Goal: Task Accomplishment & Management: Complete application form

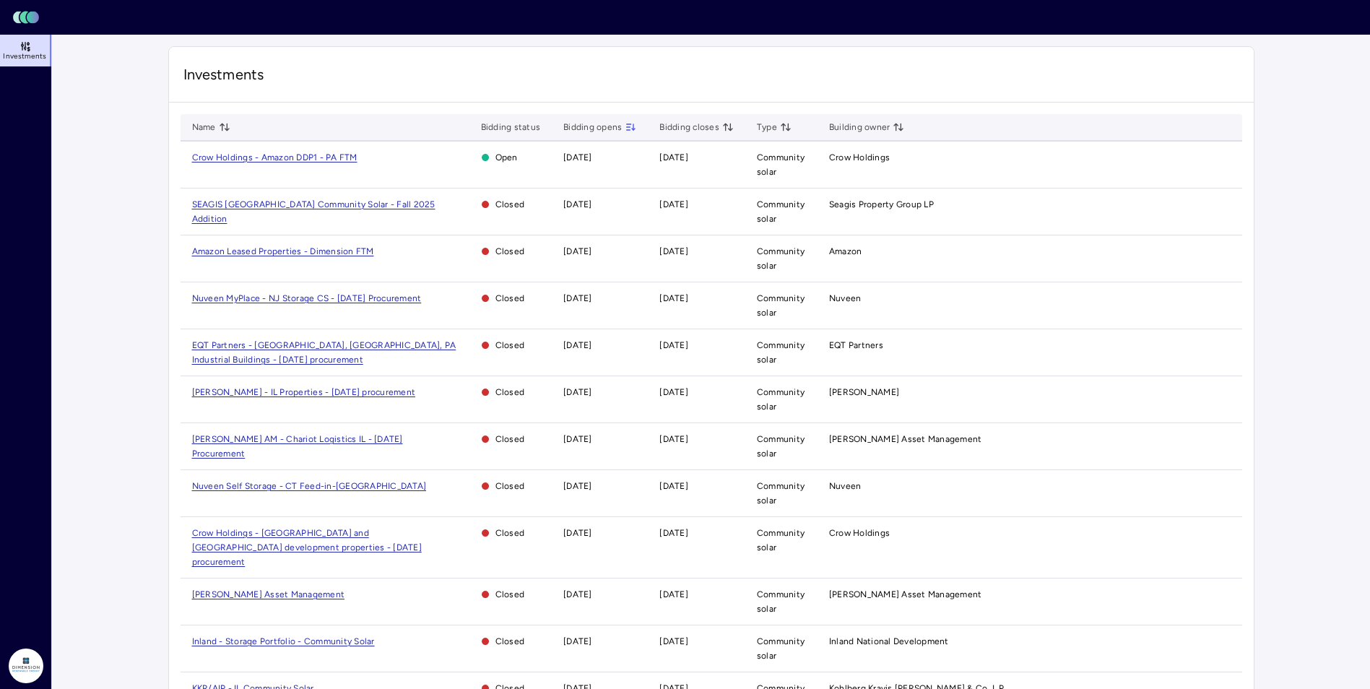
click at [256, 161] on span "Crow Holdings - Amazon DDP1 - PA FTM" at bounding box center [274, 157] width 165 height 10
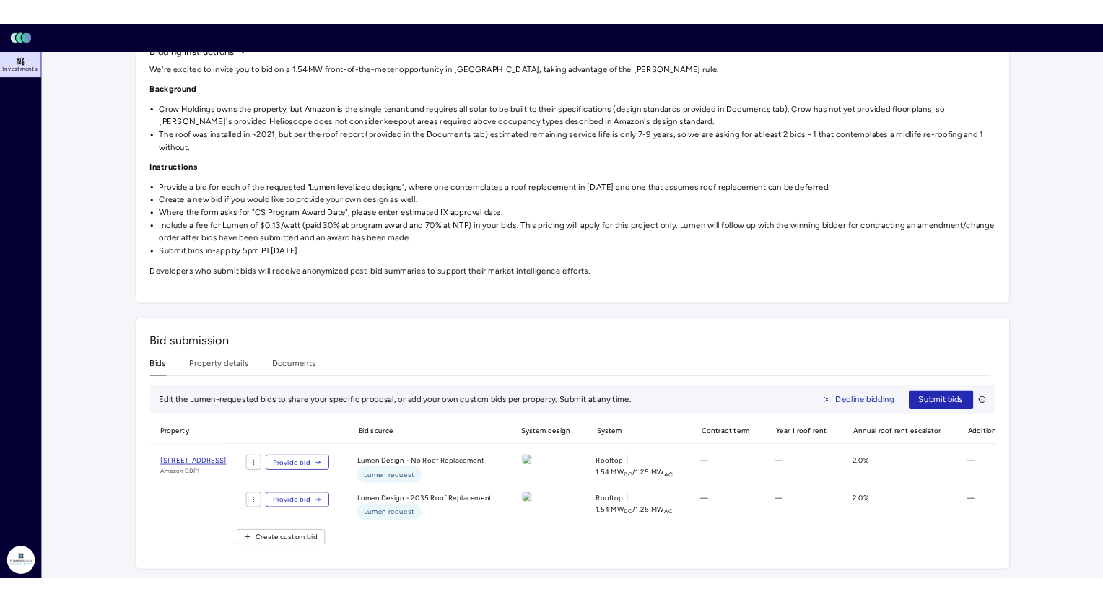
scroll to position [183, 0]
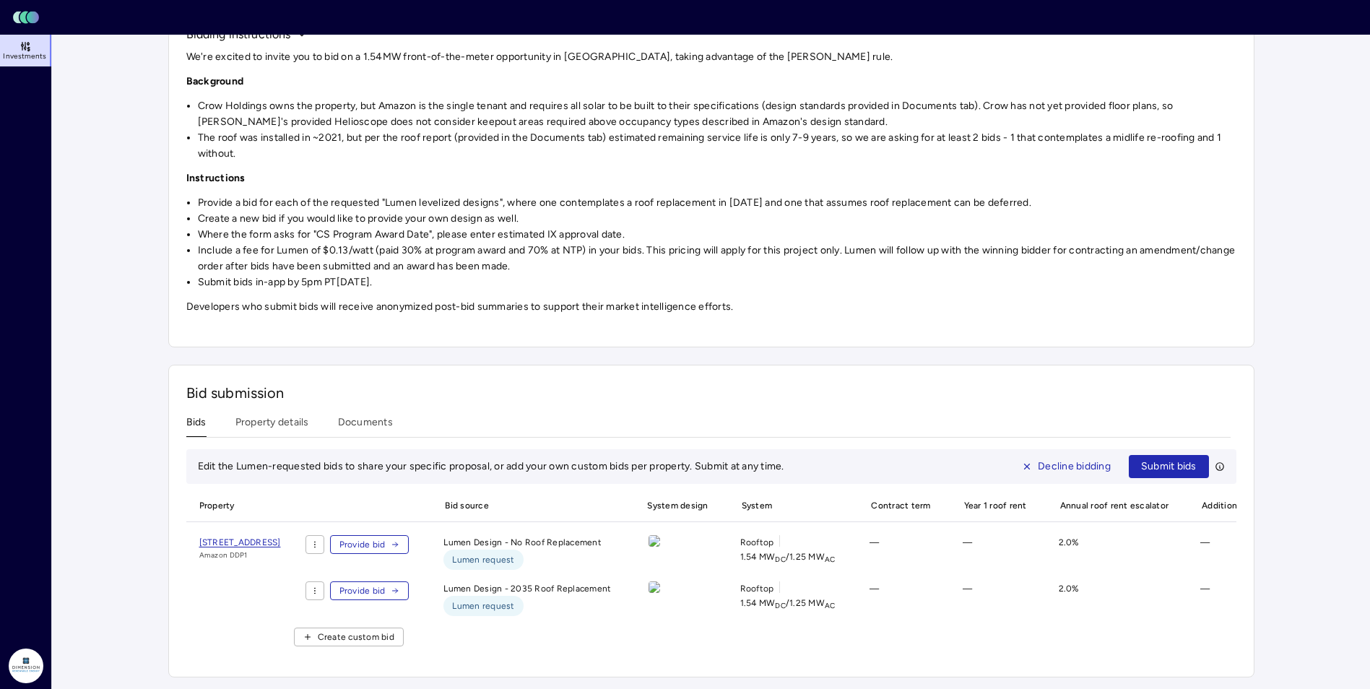
click at [386, 537] on span "Provide bid" at bounding box center [362, 544] width 46 height 14
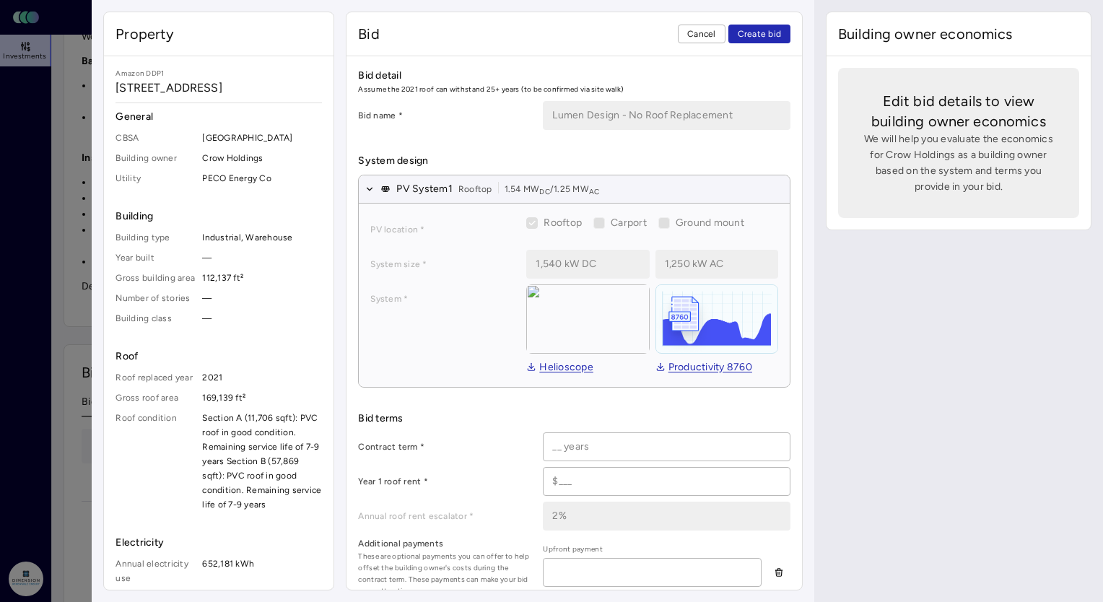
drag, startPoint x: 553, startPoint y: 442, endPoint x: 592, endPoint y: 439, distance: 39.1
click at [553, 442] on input at bounding box center [667, 446] width 246 height 27
type input "25 years"
click at [609, 480] on input at bounding box center [667, 481] width 246 height 27
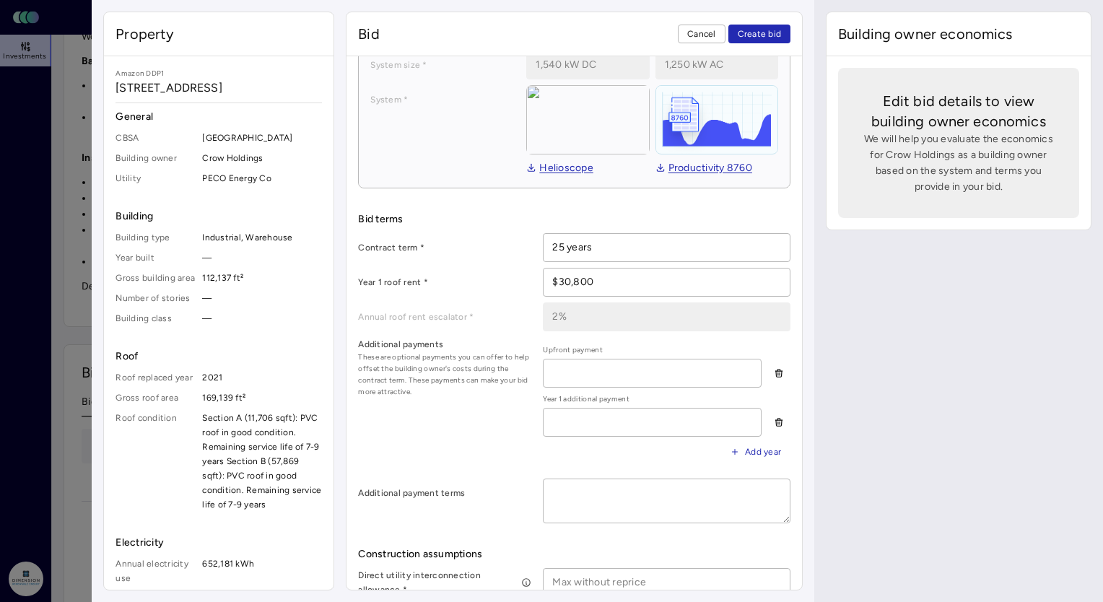
scroll to position [217, 0]
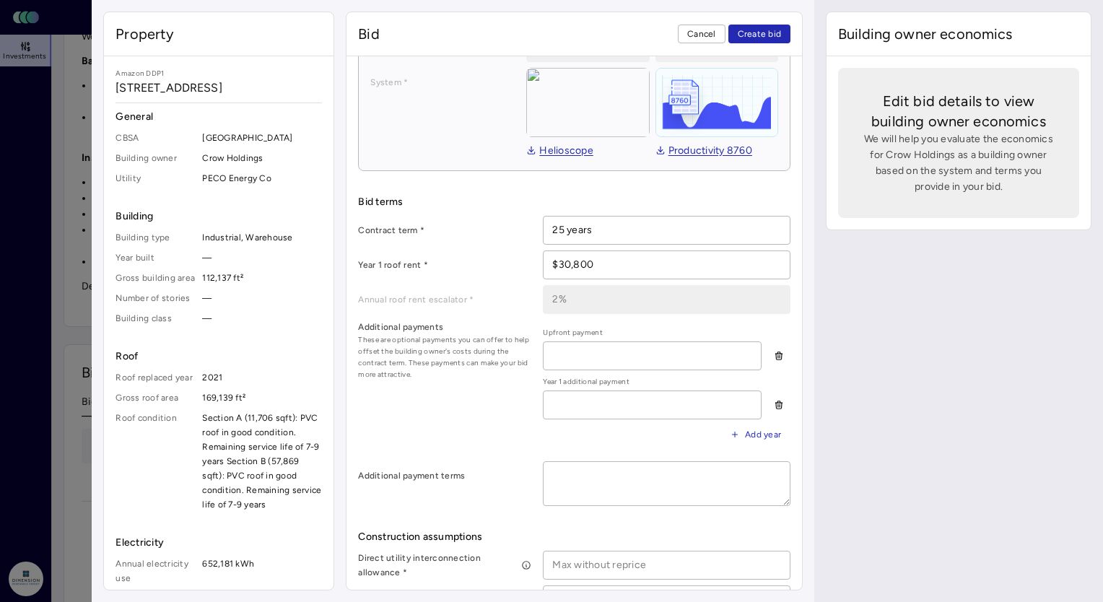
type input "$30,800"
click at [616, 350] on input at bounding box center [652, 355] width 217 height 27
type input "$0"
type textarea "x"
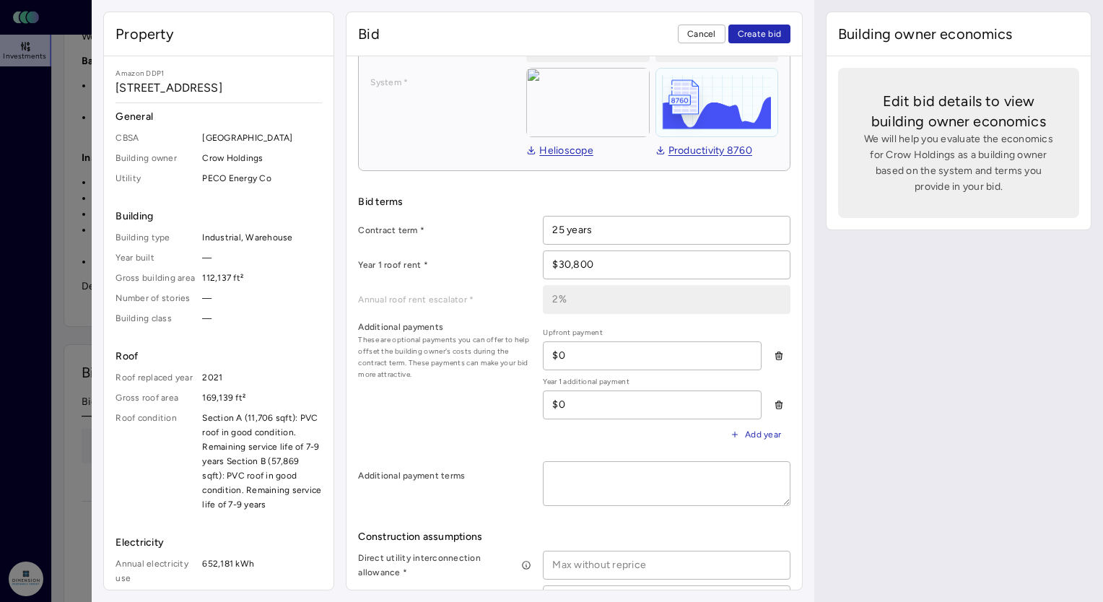
type textarea "N"
type textarea "x"
type textarea "N/"
type textarea "x"
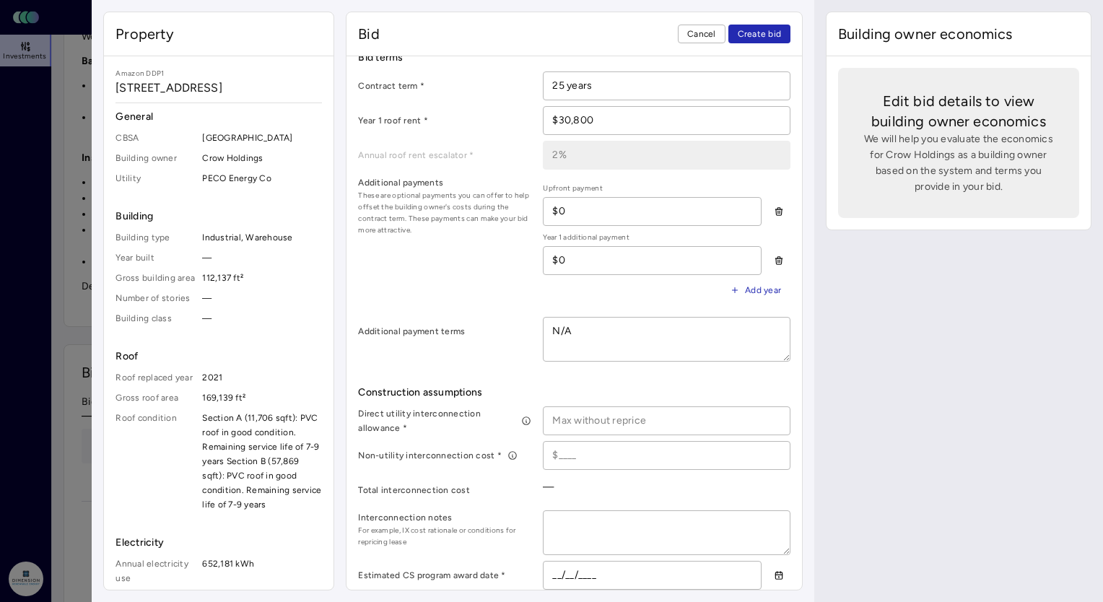
type textarea "N/A"
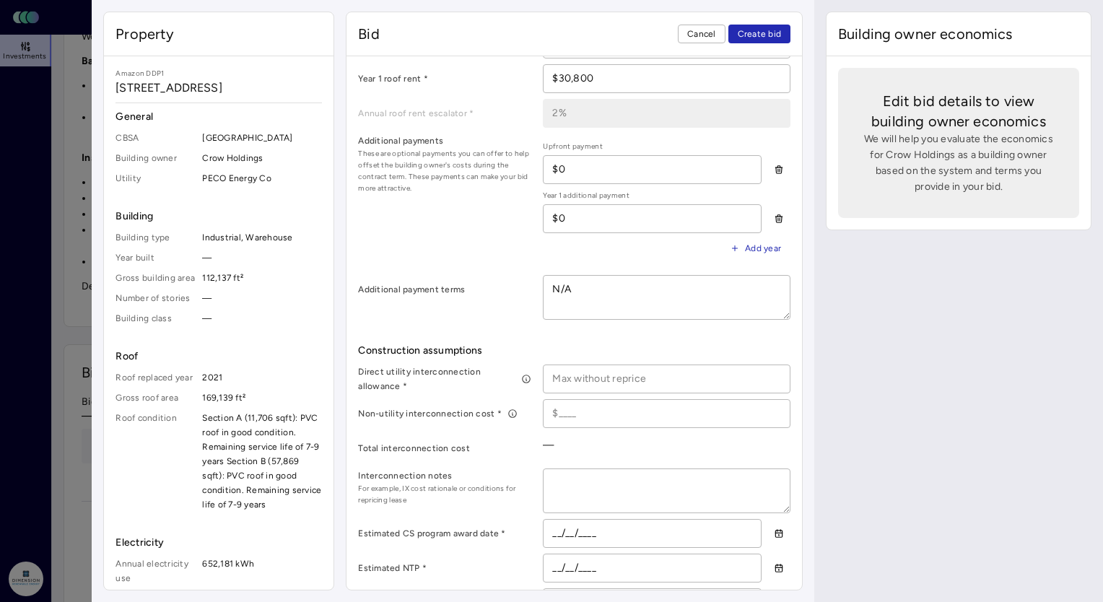
scroll to position [433, 0]
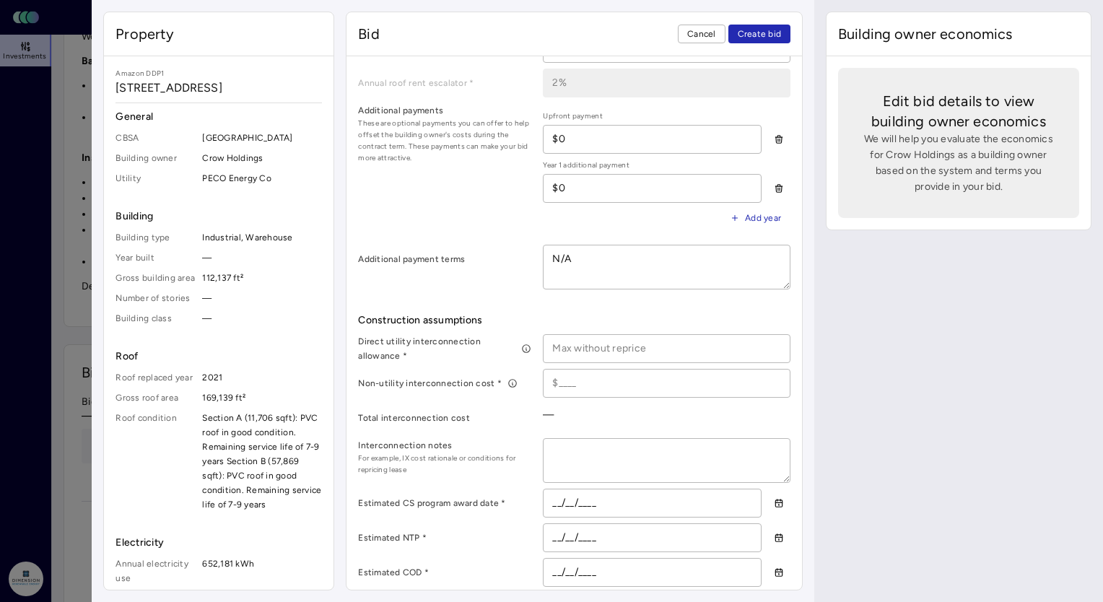
click at [601, 349] on input at bounding box center [667, 348] width 246 height 27
type textarea "x"
type input "$1"
type textarea "x"
type input "$14"
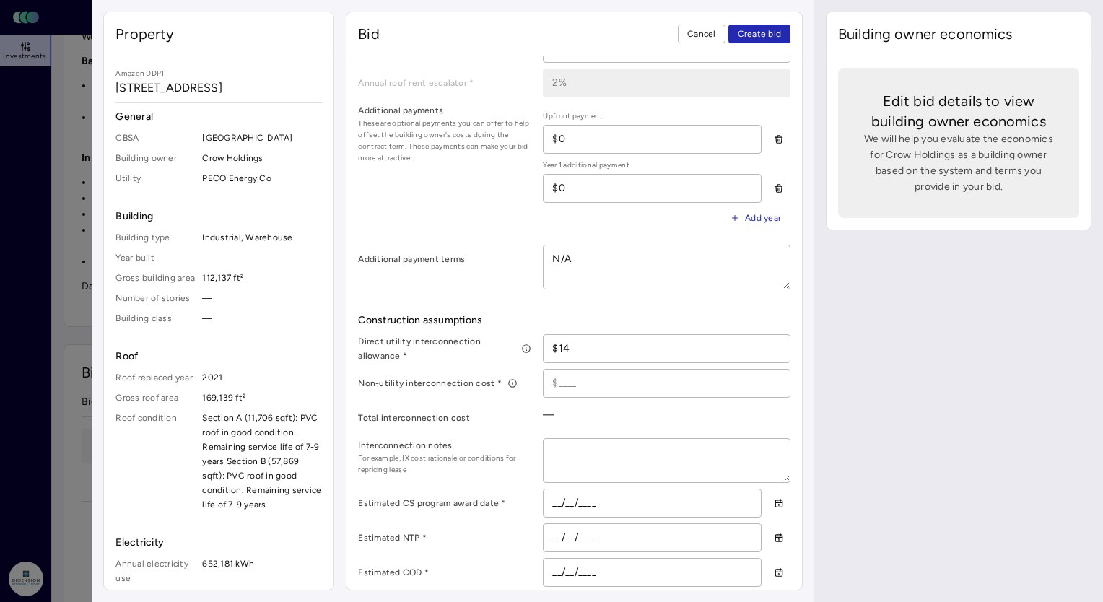
type textarea "x"
type input "$144"
type textarea "x"
type input "$1,440"
type textarea "x"
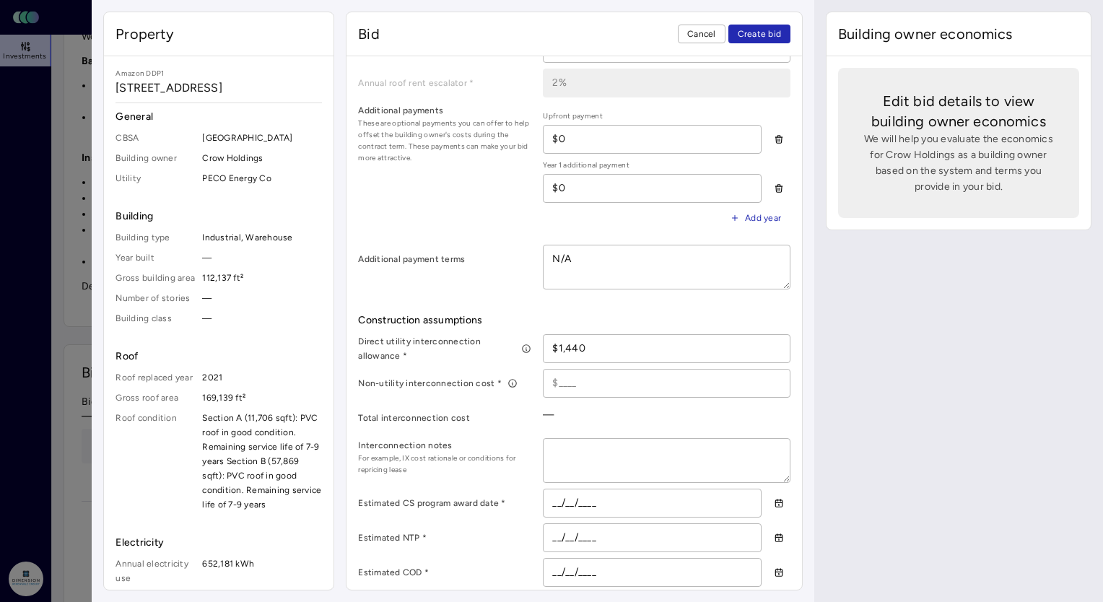
type input "$14,400"
type textarea "x"
type input "$1,440"
type textarea "x"
type input "$144"
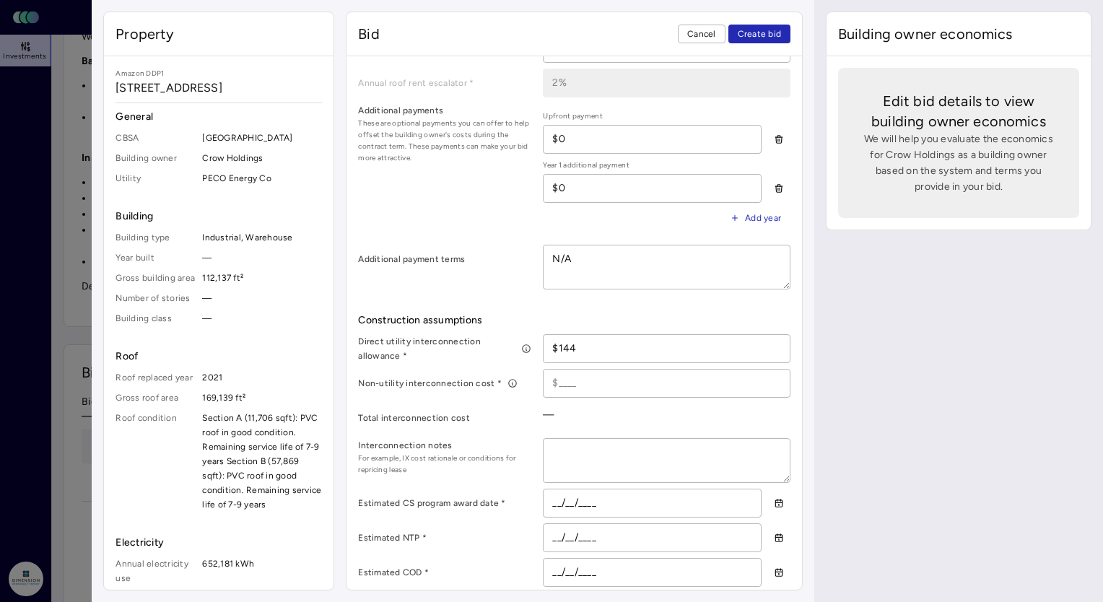
type textarea "x"
type input "$14"
type textarea "x"
type input "$1"
type textarea "x"
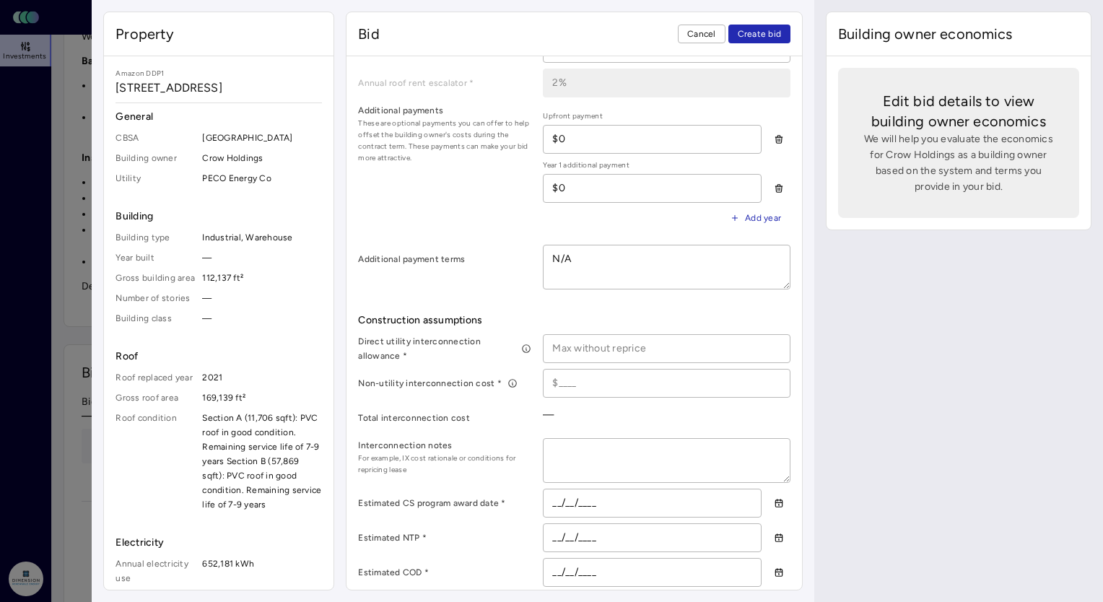
click at [569, 352] on input at bounding box center [667, 348] width 246 height 27
type textarea "x"
type input "$1"
type textarea "x"
type input "$15"
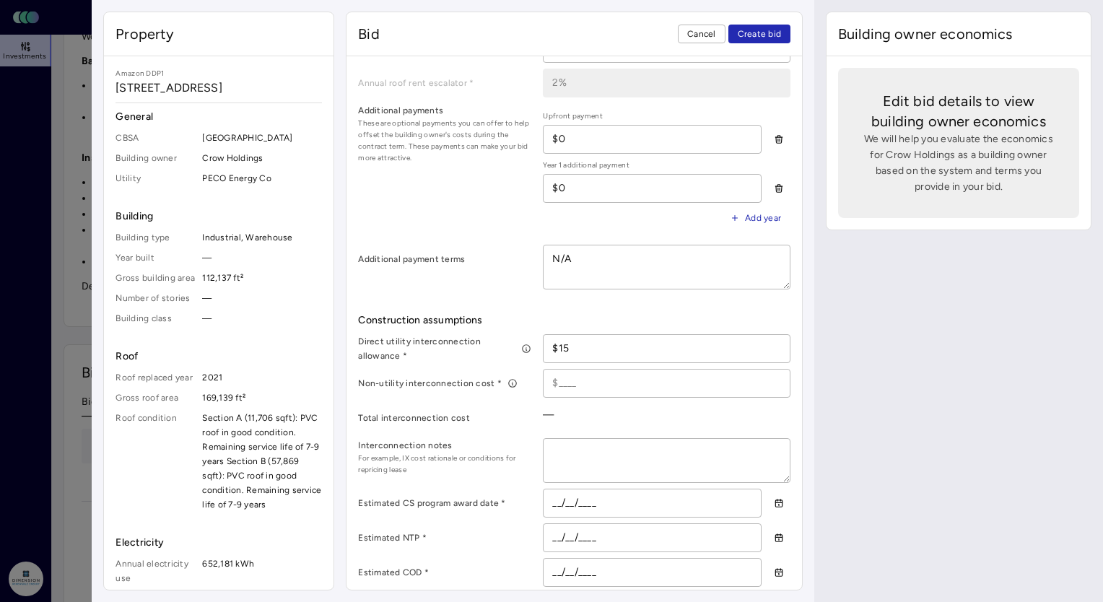
type textarea "x"
type input "$154"
type textarea "x"
type input "$1,540"
type textarea "x"
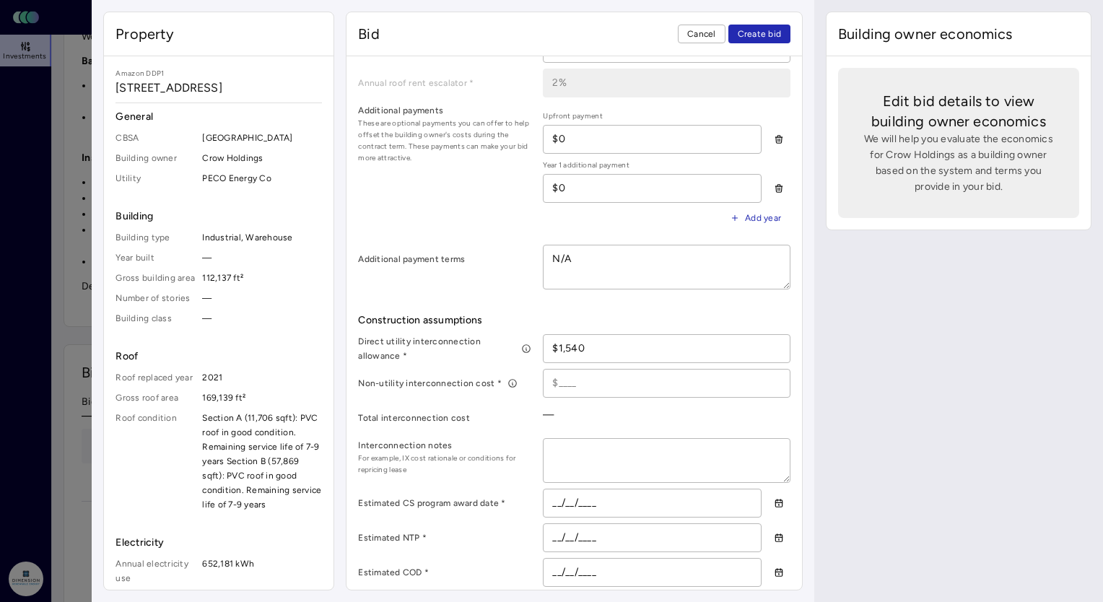
type input "$15,400"
type textarea "x"
type input "$154,000"
drag, startPoint x: 575, startPoint y: 374, endPoint x: 590, endPoint y: 378, distance: 15.6
click at [575, 374] on input at bounding box center [667, 383] width 246 height 27
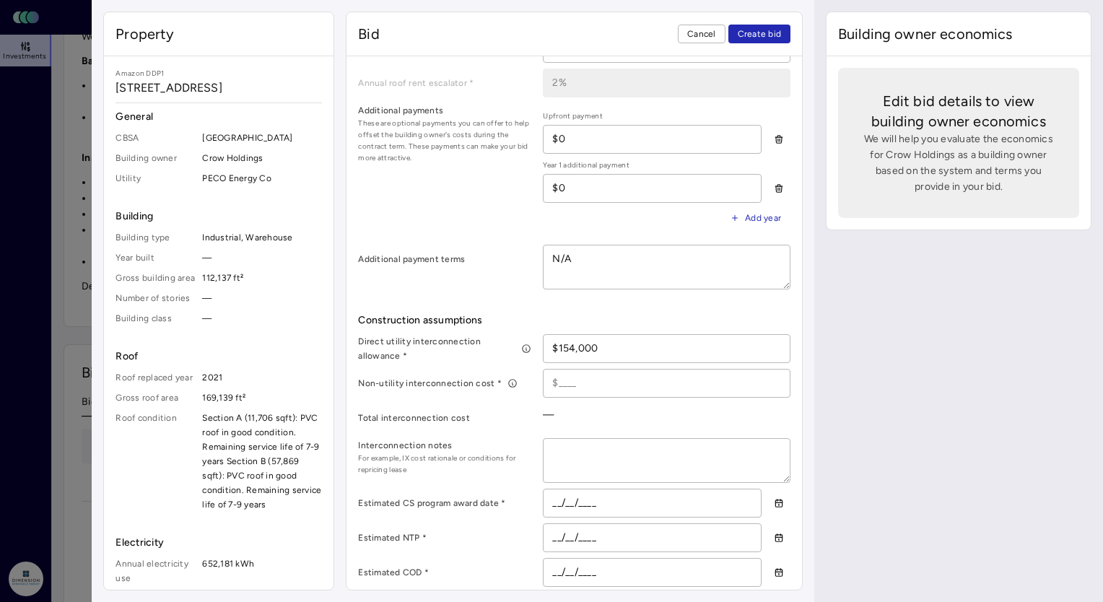
type textarea "x"
type input "$1"
click at [508, 429] on div "Total interconnection cost" at bounding box center [444, 418] width 173 height 29
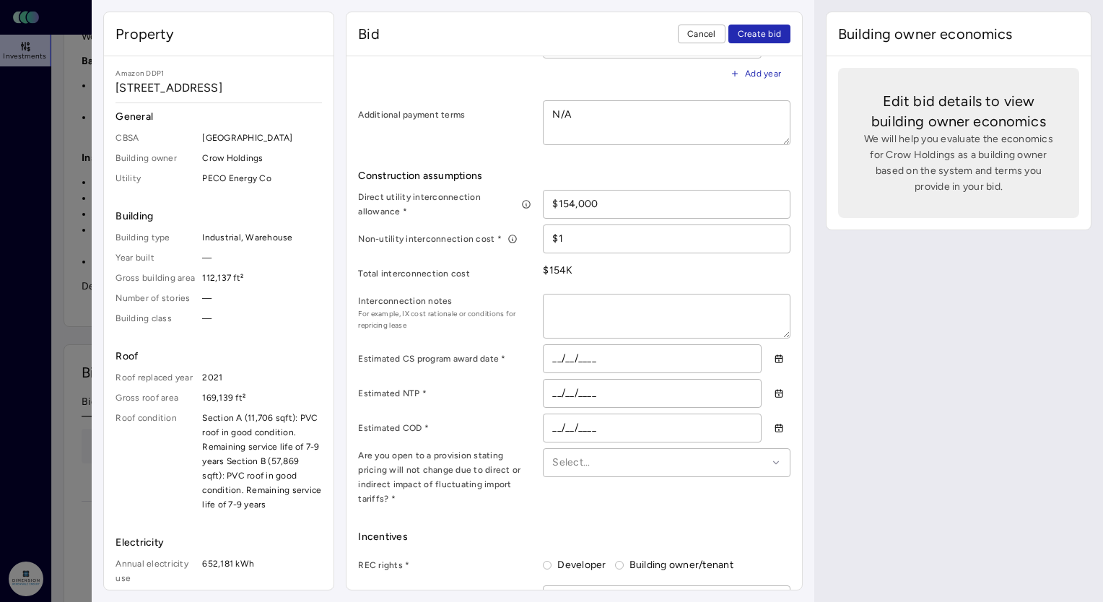
click at [484, 318] on span "For example, IX cost rationale or conditions for repricing lease" at bounding box center [444, 319] width 173 height 23
click at [556, 309] on textarea at bounding box center [667, 316] width 246 height 43
type textarea "x"
type textarea "I"
type textarea "x"
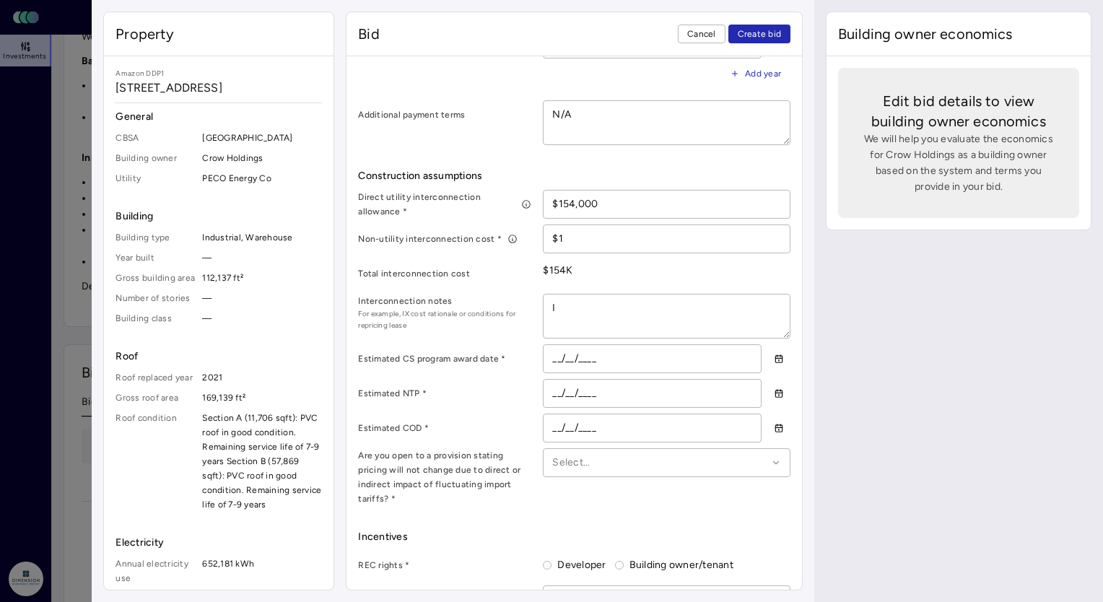
type textarea "In"
type textarea "x"
type textarea "Int"
type textarea "x"
type textarea "Inte"
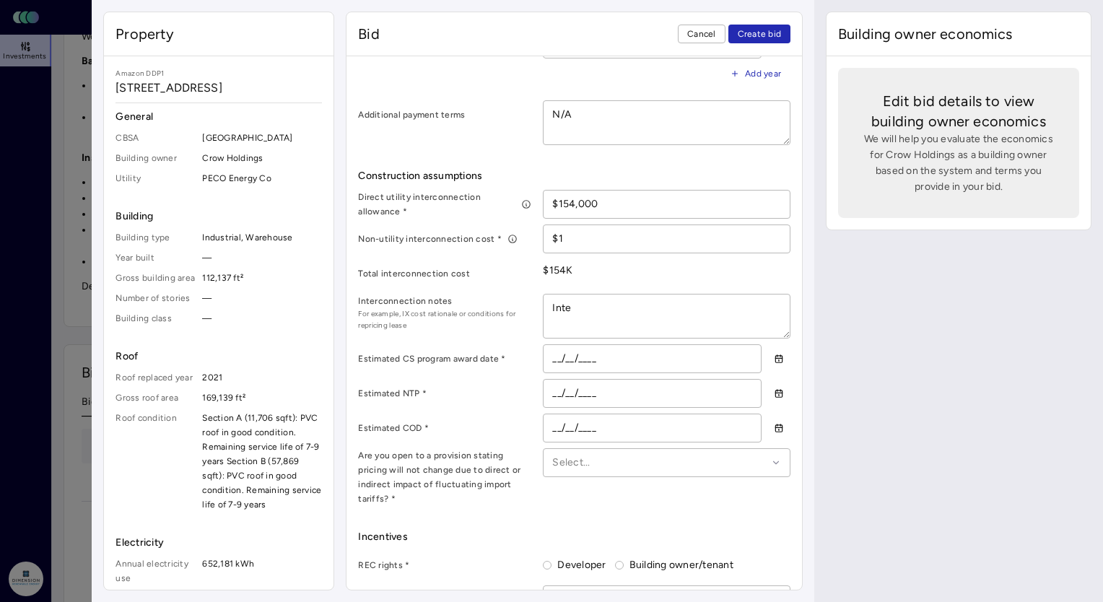
type textarea "x"
type textarea "Inter"
type textarea "x"
type textarea "Interc"
type textarea "x"
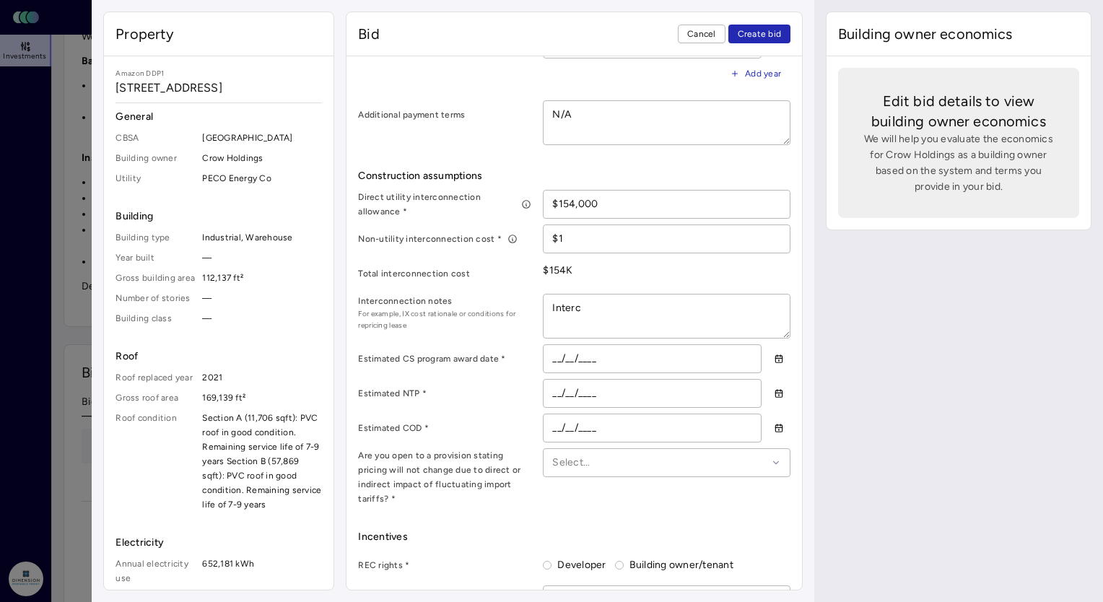
type textarea "Interco"
type textarea "x"
type textarea "Intercon"
type textarea "x"
type textarea "Interconn"
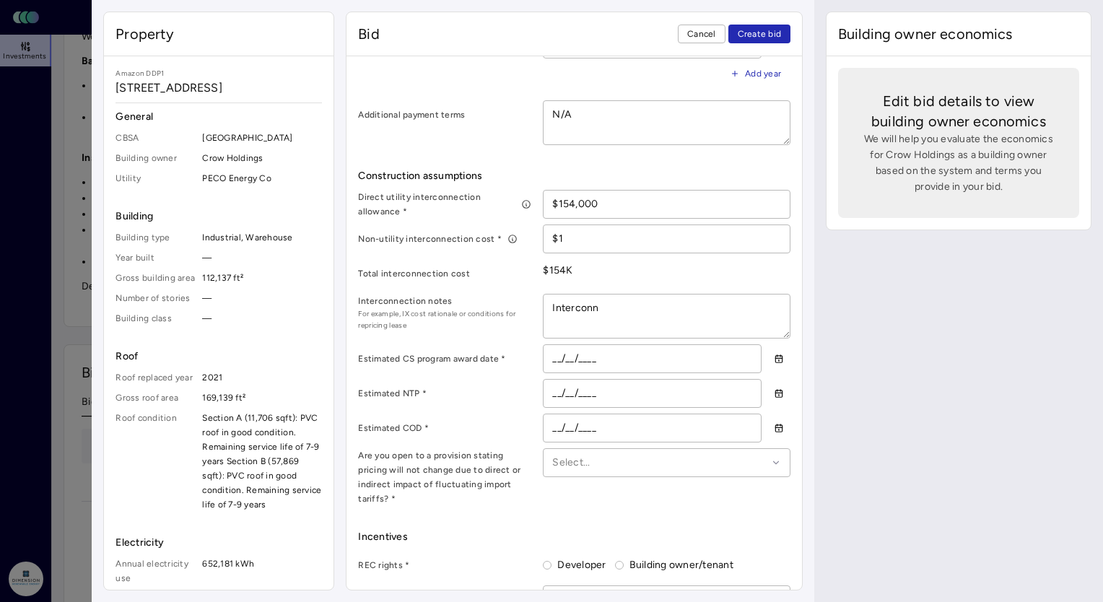
type textarea "x"
type textarea "Interconne"
type textarea "x"
type textarea "Interconnec"
type textarea "x"
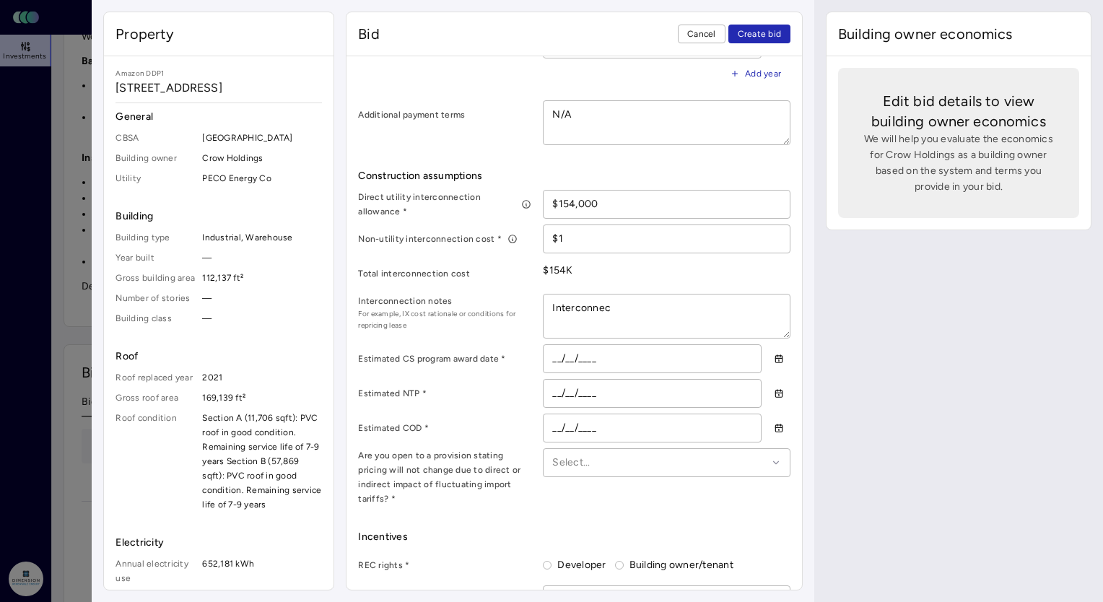
type textarea "Interconnect"
type textarea "x"
type textarea "Interconnecti"
type textarea "x"
type textarea "Interconnectio"
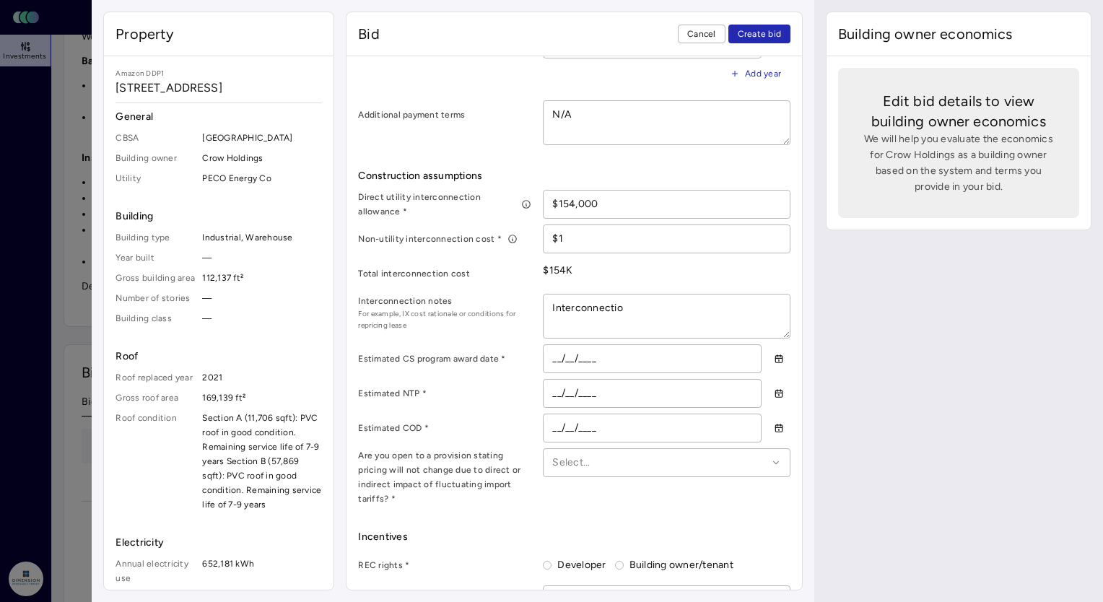
type textarea "x"
type textarea "Interconnection"
type textarea "x"
type textarea "Interconnection"
type textarea "x"
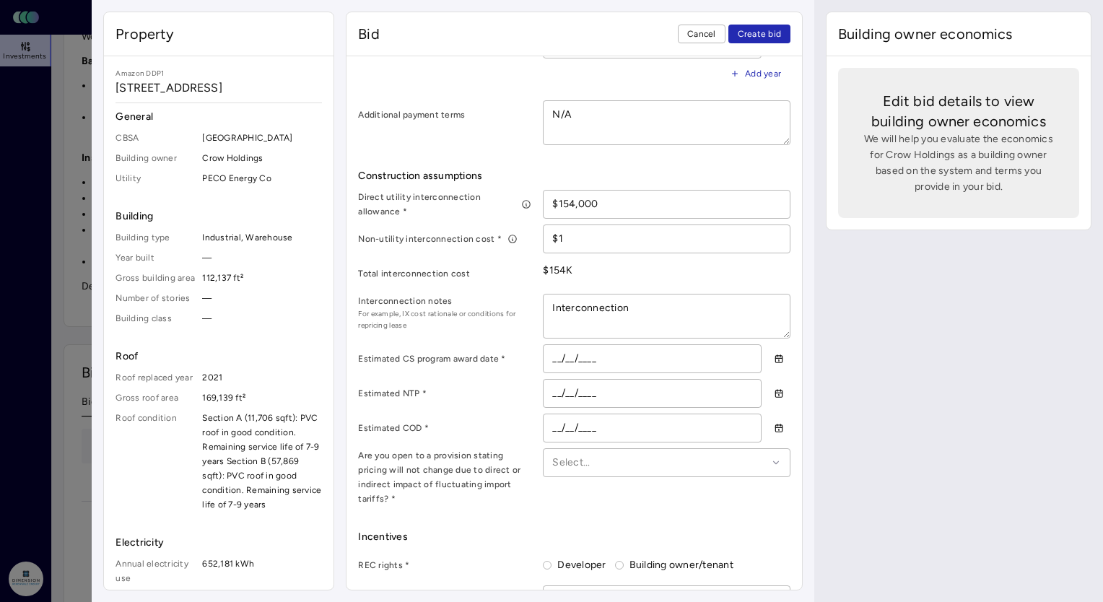
type textarea "Interconnection c"
type textarea "x"
type textarea "Interconnection co"
type textarea "x"
type textarea "Interconnection cos"
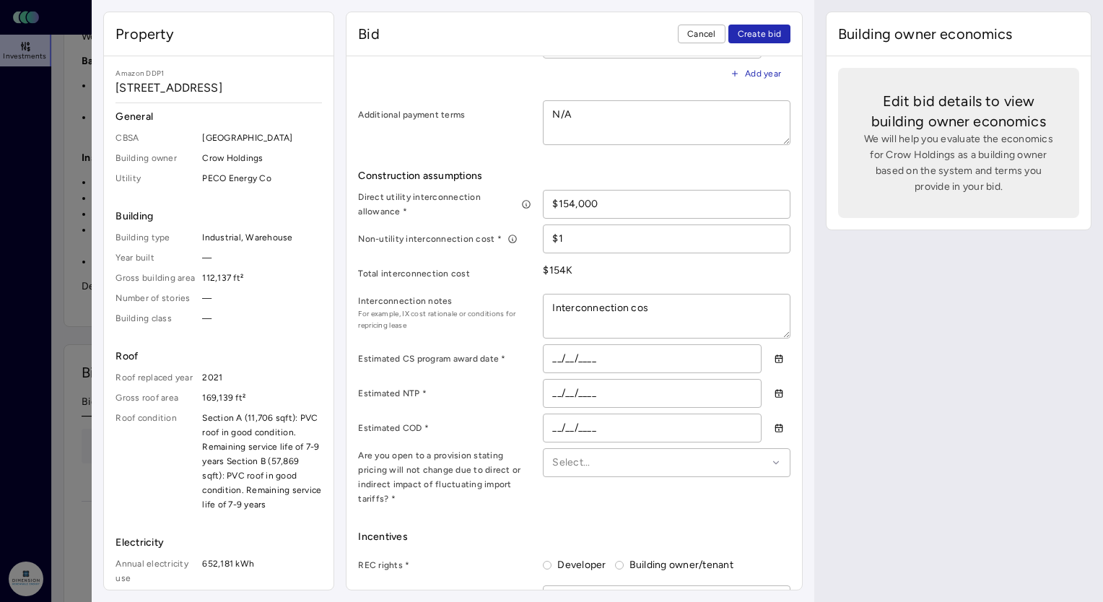
type textarea "x"
type textarea "Interconnection cost"
type textarea "x"
type textarea "Interconnection cost"
type textarea "x"
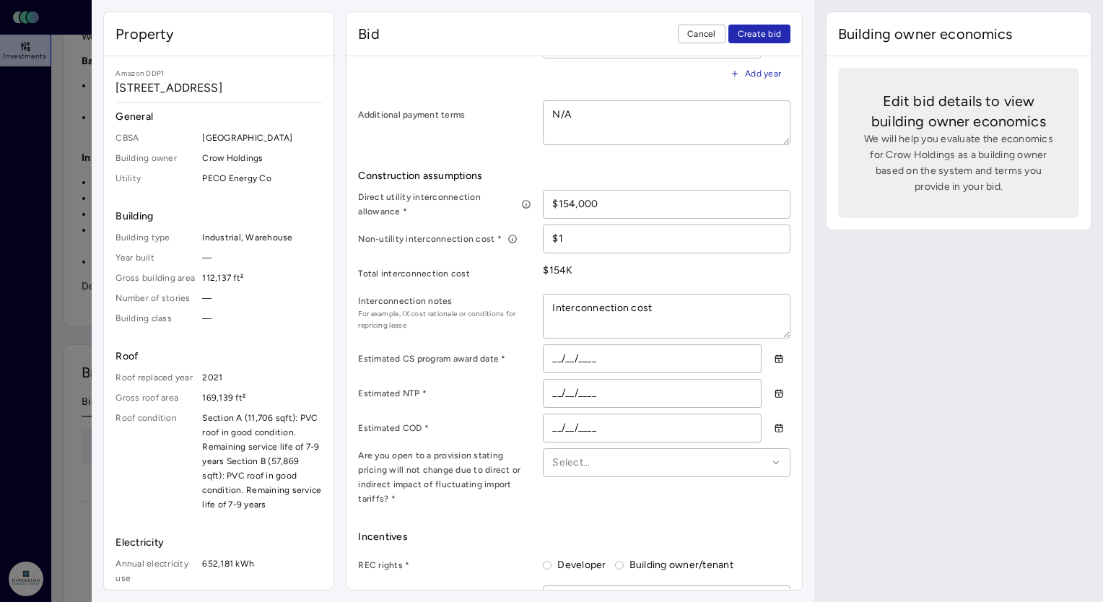
type textarea "Interconnection cost"
type textarea "x"
type textarea "Interconnection costs"
type textarea "x"
type textarea "Interconnection costs"
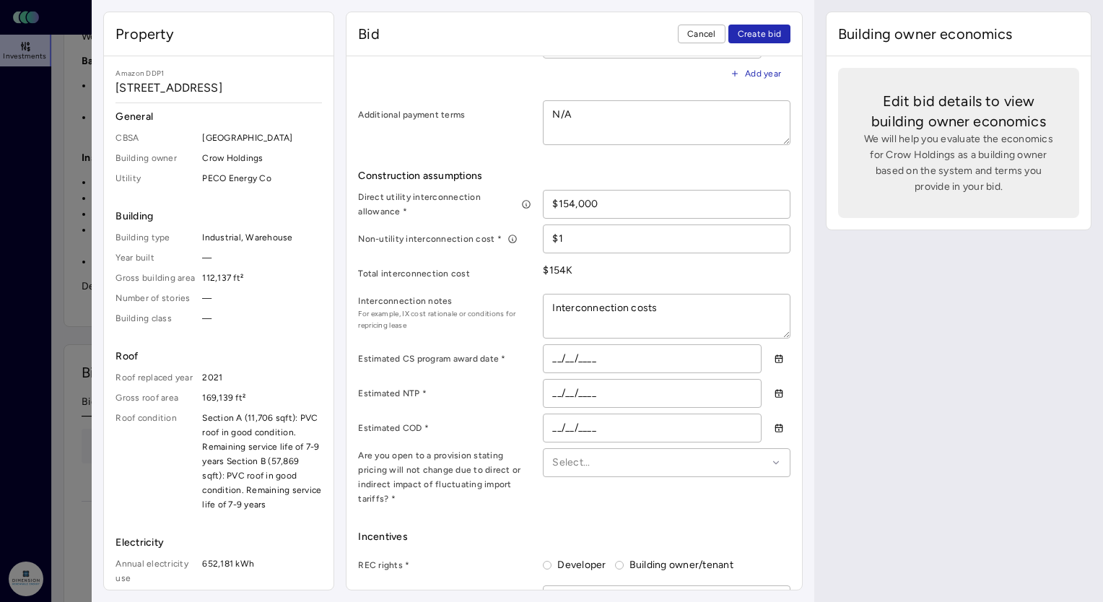
type textarea "x"
type textarea "Interconnection costs e"
type textarea "x"
type textarea "Interconnection costs ex"
type textarea "x"
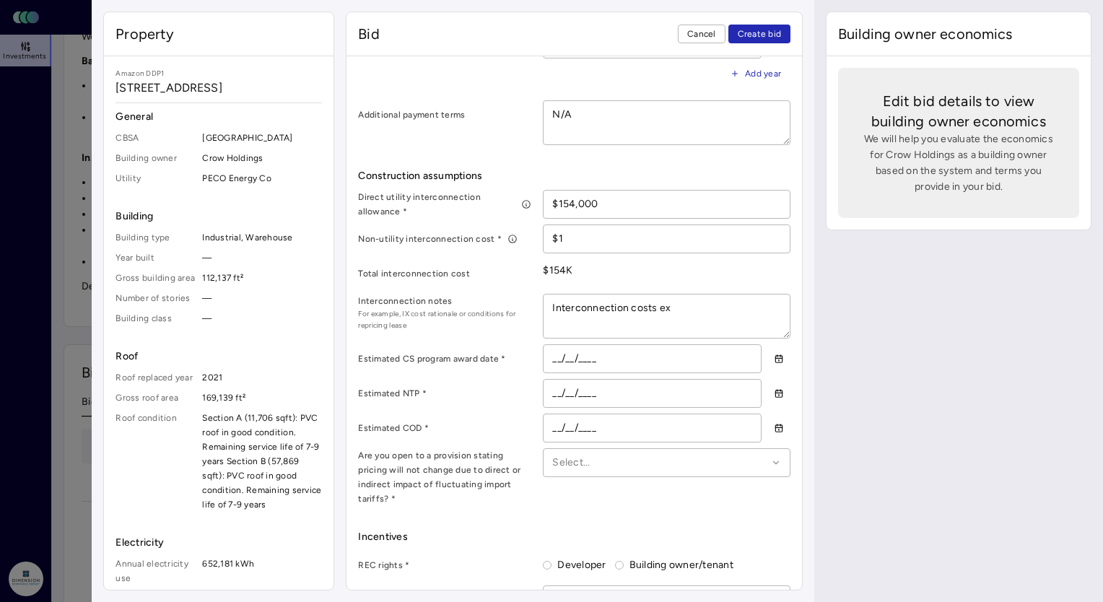
type textarea "Interconnection costs exp"
type textarea "x"
type textarea "Interconnection costs expe"
type textarea "x"
type textarea "Interconnection costs expec"
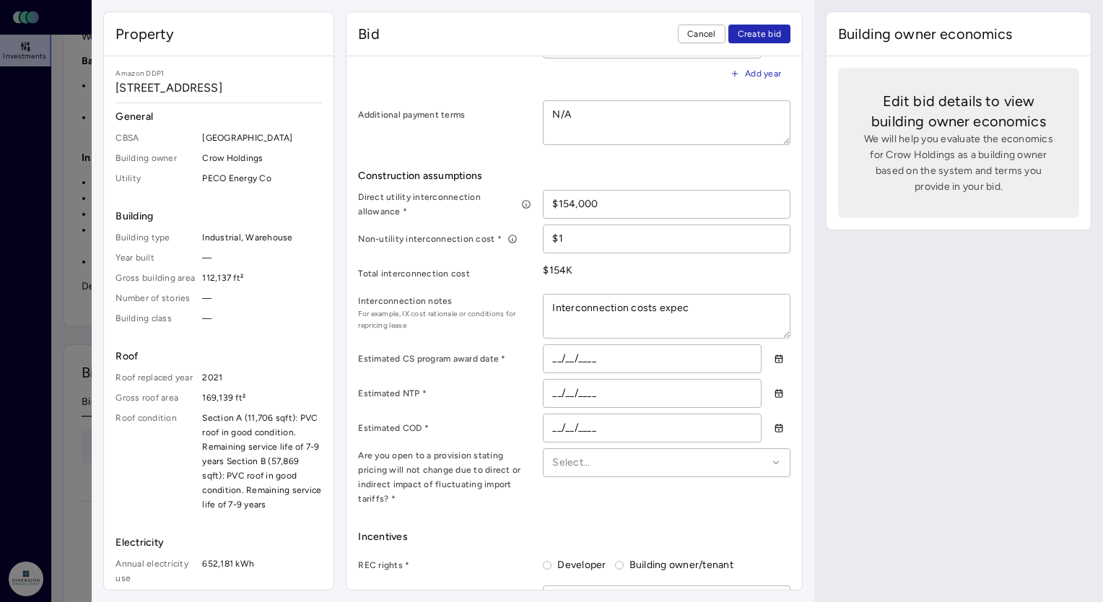
type textarea "x"
type textarea "Interconnection costs expect"
type textarea "x"
type textarea "Interconnection costs expecte"
type textarea "x"
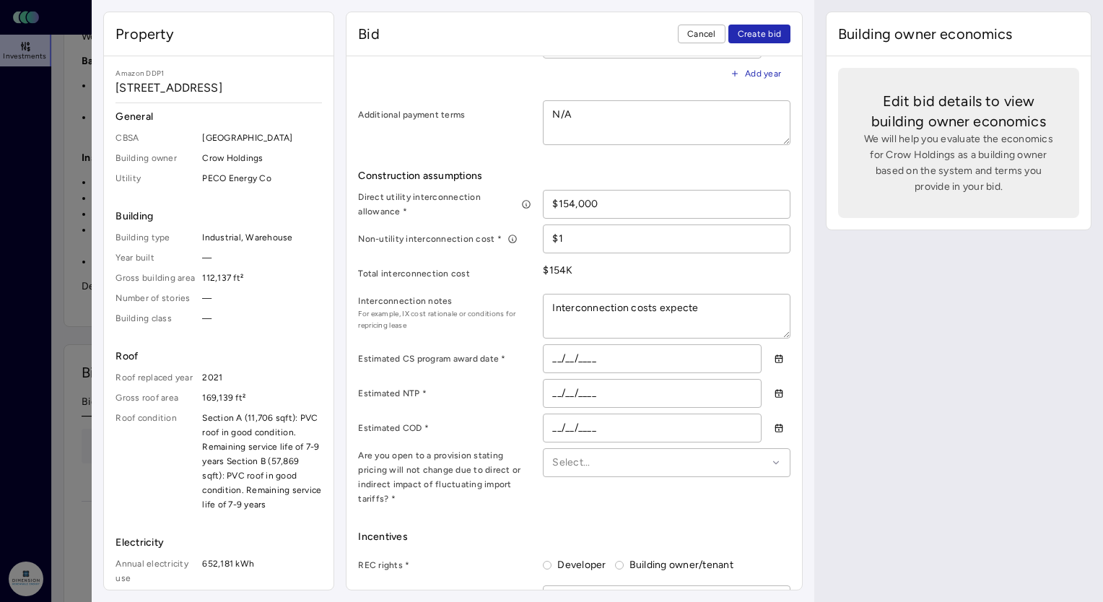
type textarea "Interconnection costs expected"
type textarea "x"
type textarea "Interconnection costs expected"
type textarea "x"
type textarea "Interconnection costs expected t"
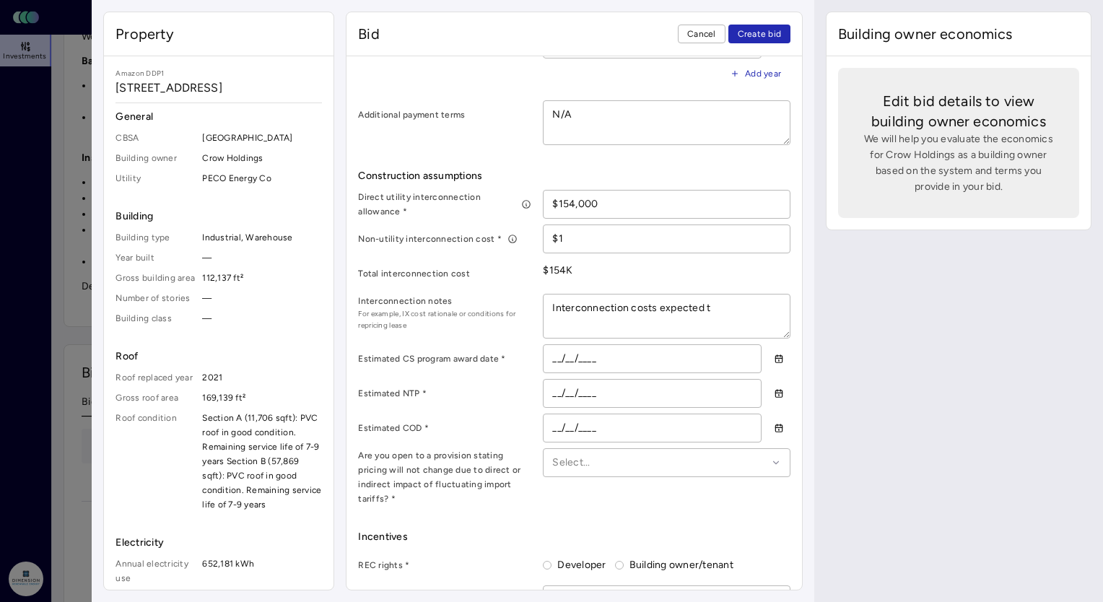
type textarea "x"
type textarea "Interconnection costs expected to"
type textarea "x"
type textarea "Interconnection costs expected to"
type textarea "x"
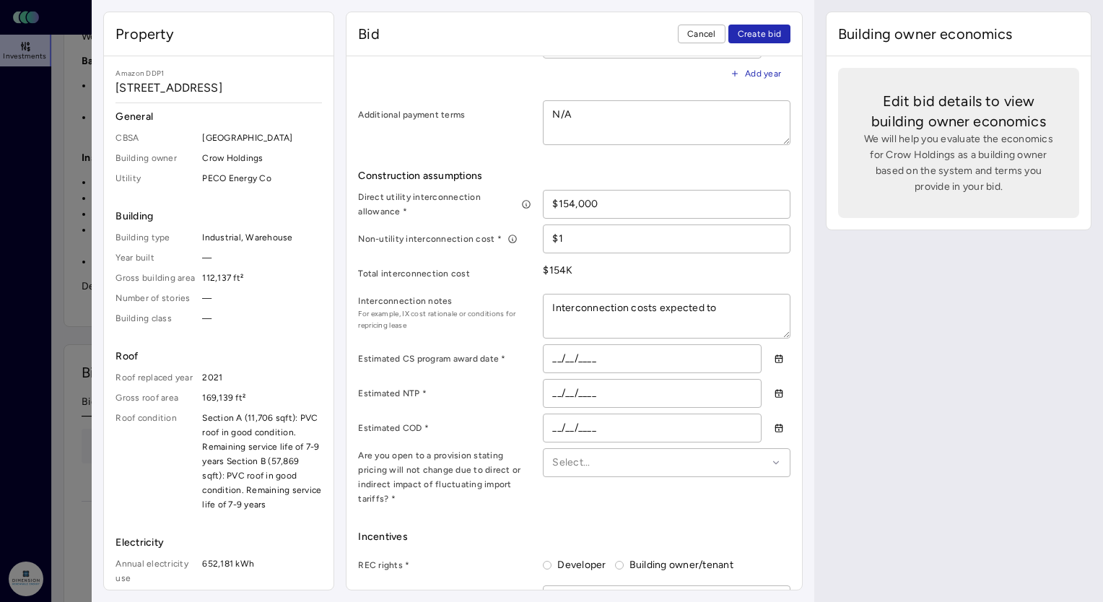
type textarea "Interconnection costs expected to f"
type textarea "x"
type textarea "Interconnection costs expected to fa"
type textarea "x"
type textarea "Interconnection costs expected to fal"
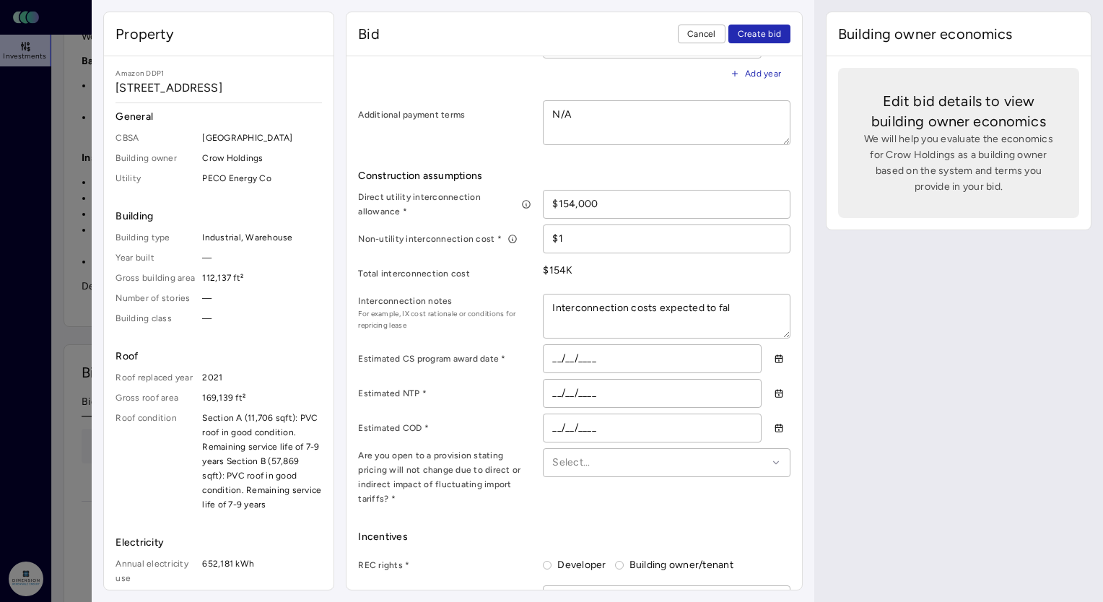
type textarea "x"
type textarea "Interconnection costs expected to fall"
type textarea "x"
type textarea "Interconnection costs expected to fall"
type textarea "x"
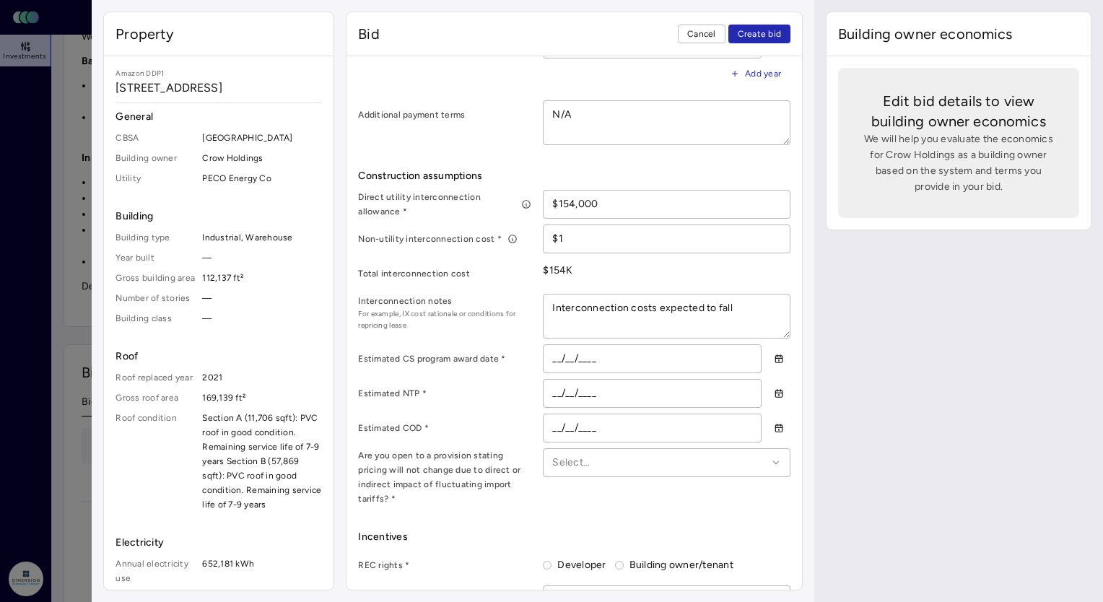
type textarea "Interconnection costs expected to fall b"
type textarea "x"
type textarea "Interconnection costs expected to fall be"
type textarea "x"
type textarea "Interconnection costs expected to fall bet"
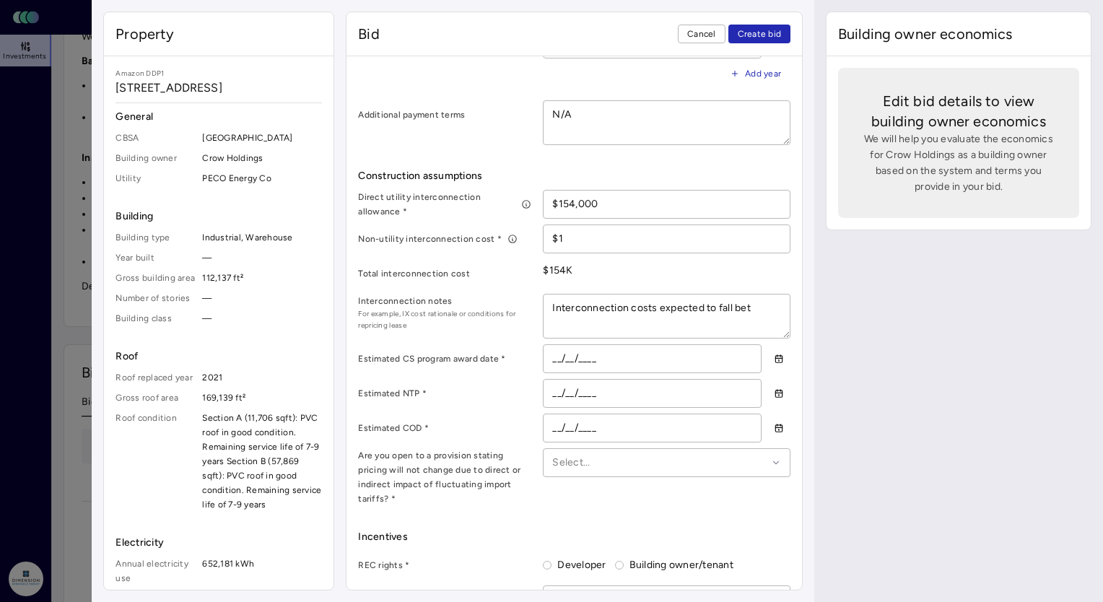
type textarea "x"
type textarea "Interconnection costs expected to fall betw"
type textarea "x"
type textarea "Interconnection costs expected to fall betwe"
type textarea "x"
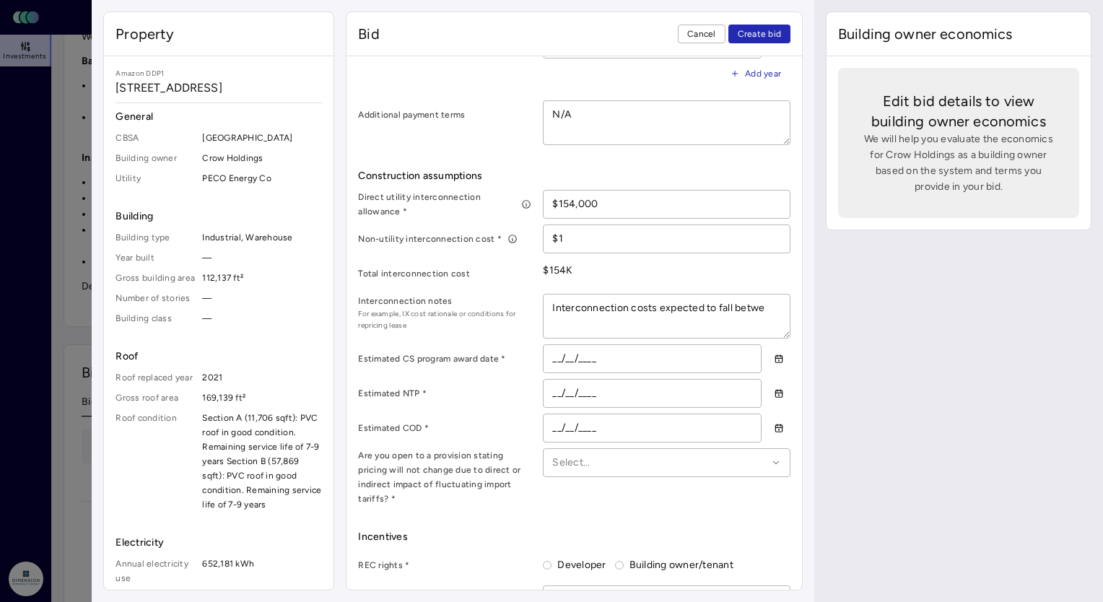
type textarea "Interconnection costs expected to fall betwee"
type textarea "x"
type textarea "Interconnection costs expected to fall between"
type textarea "x"
type textarea "Interconnection costs expected to fall between"
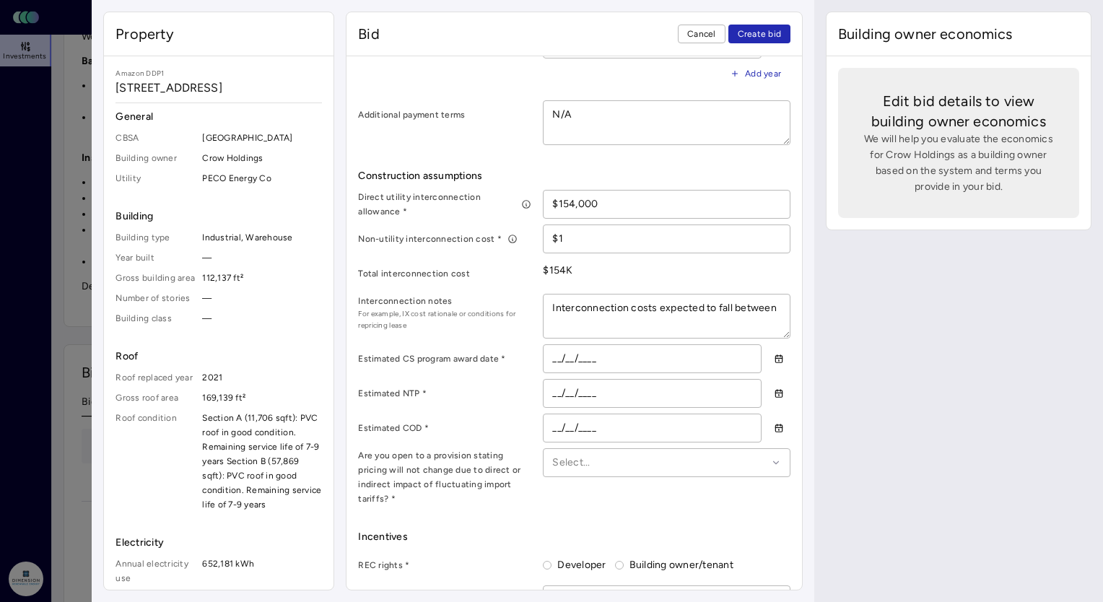
type textarea "x"
type textarea "Interconnection costs expected to fall between"
type textarea "x"
type textarea "Interconnection costs expected to fall betwee"
type textarea "x"
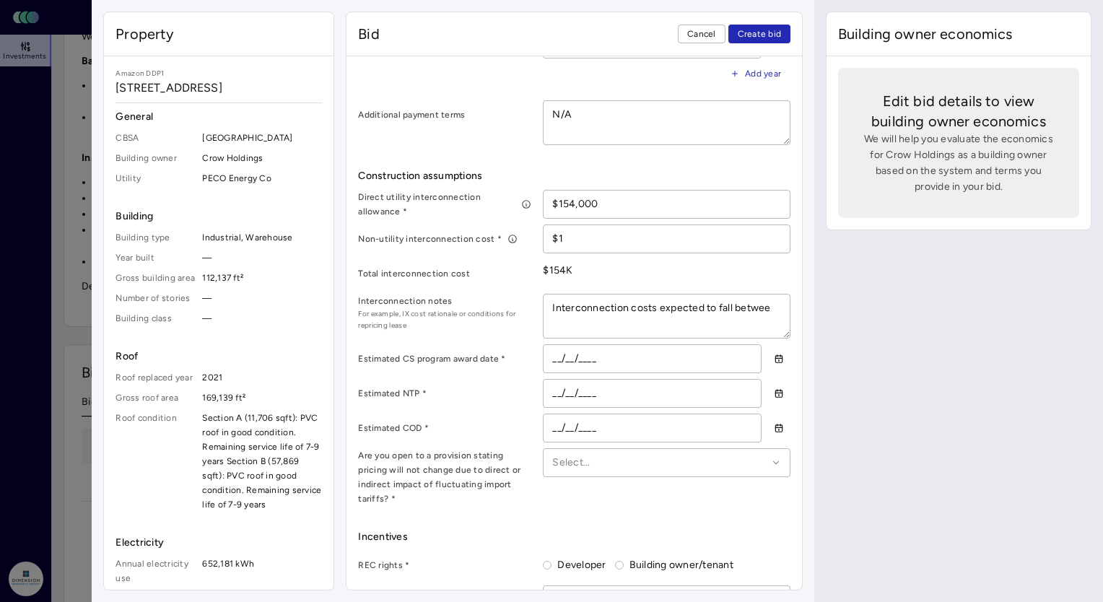
type textarea "Interconnection costs expected to fall betwe"
type textarea "x"
type textarea "Interconnection costs expected to fall betw"
type textarea "x"
type textarea "Interconnection costs expected to fall bet"
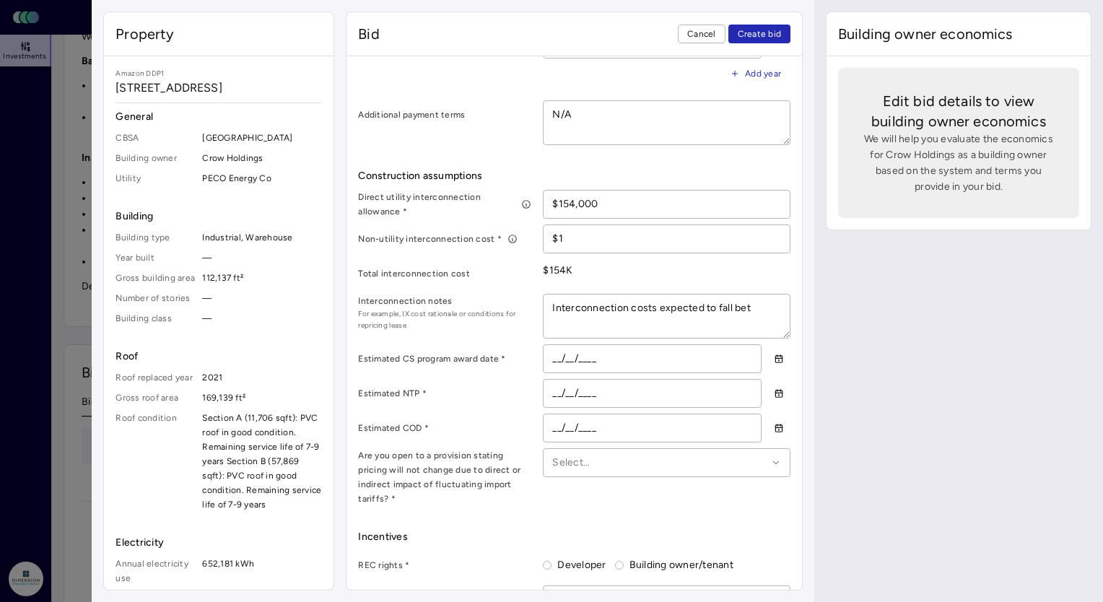
type textarea "x"
type textarea "Interconnection costs expected to fall be"
type textarea "x"
type textarea "Interconnection costs expected to fall b"
type textarea "x"
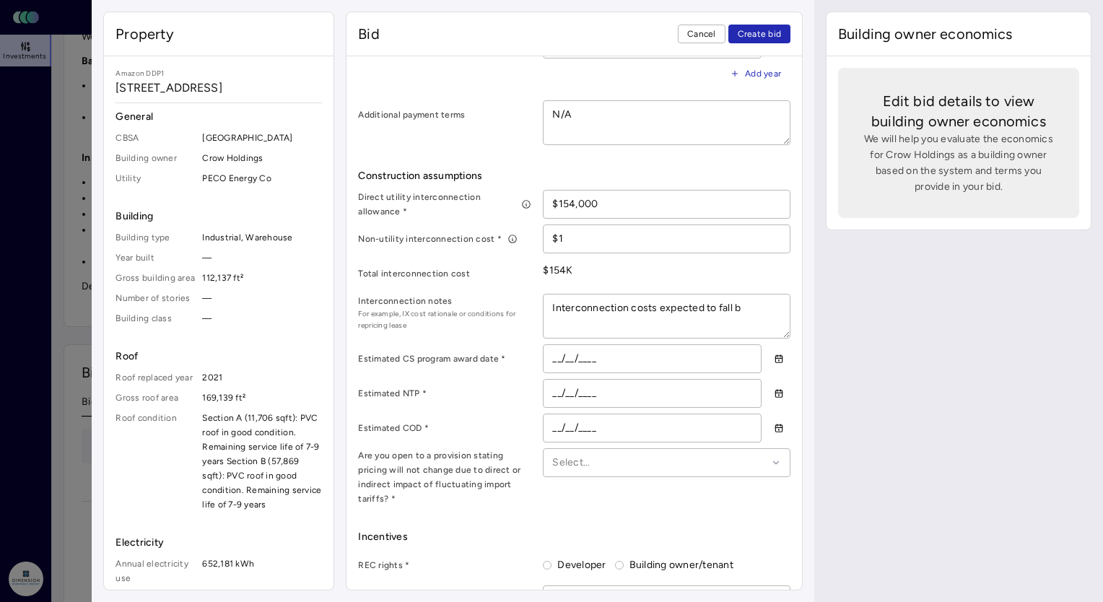
type textarea "Interconnection costs expected to fall"
type textarea "x"
type textarea "Interconnection costs expected to fall"
type textarea "x"
type textarea "Interconnection costs expected to fal"
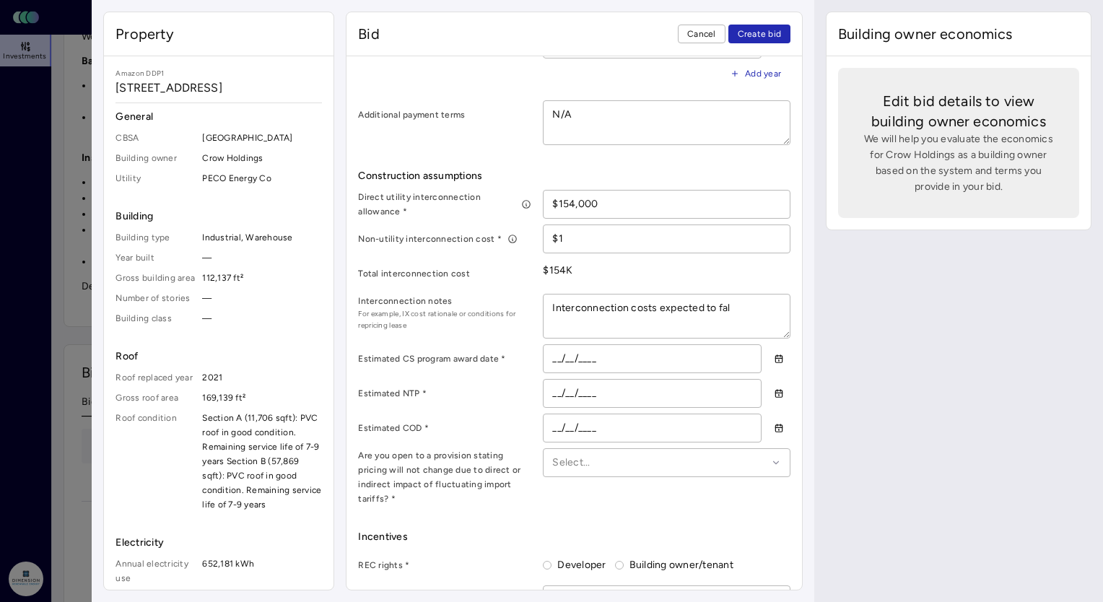
type textarea "x"
type textarea "Interconnection costs expected to fa"
type textarea "x"
type textarea "Interconnection costs expected to f"
type textarea "x"
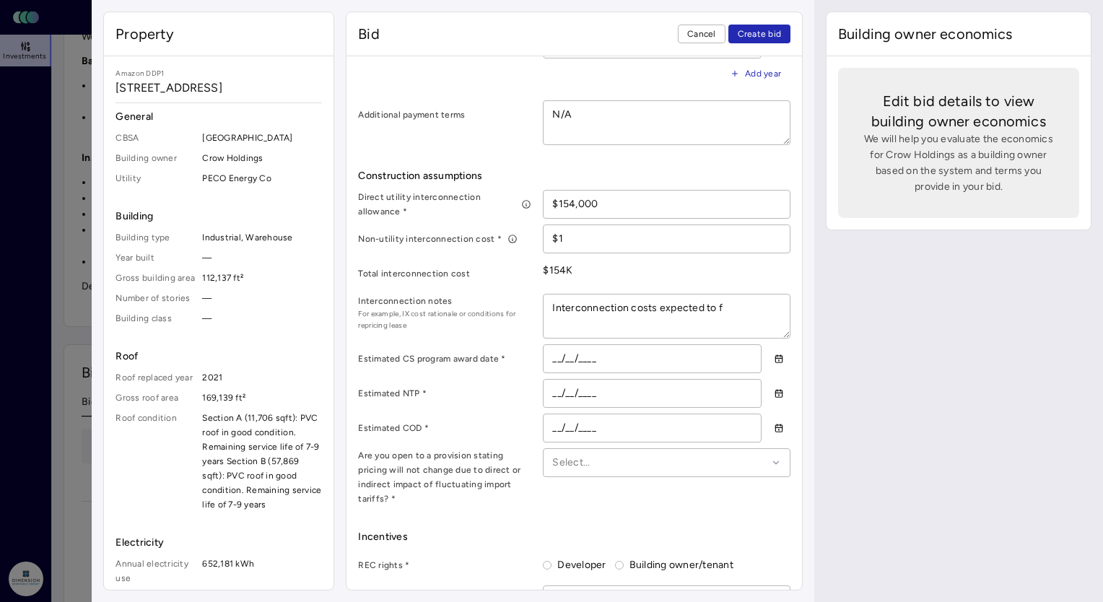
type textarea "Interconnection costs expected to"
type textarea "x"
type textarea "Interconnection costs expected to"
type textarea "x"
type textarea "Interconnection costs expected t"
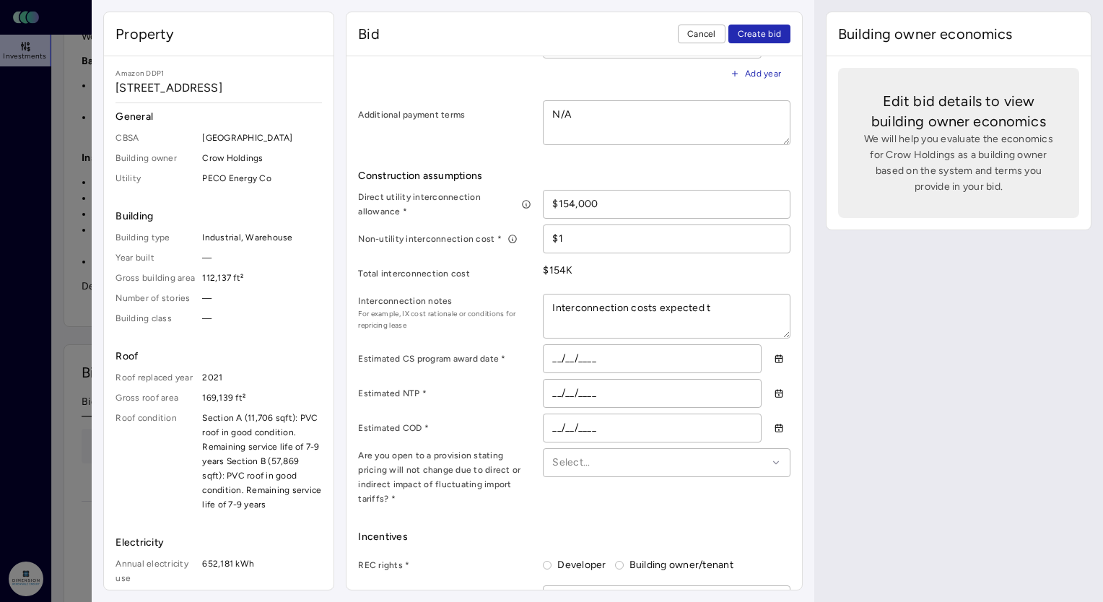
type textarea "x"
type textarea "Interconnection costs expected"
type textarea "x"
type textarea "Interconnection costs expected"
type textarea "x"
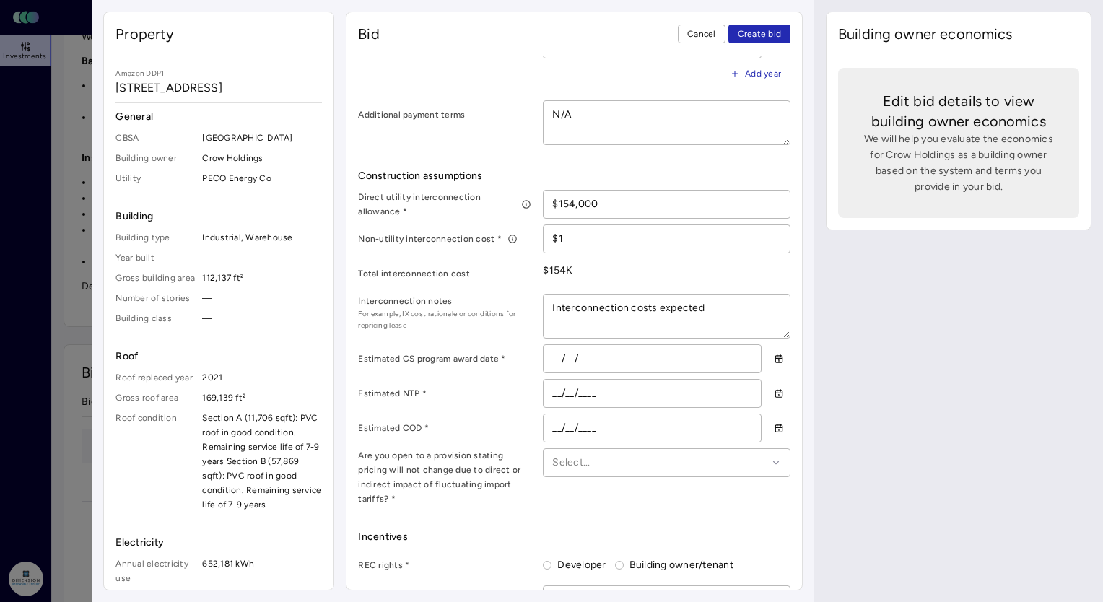
type textarea "Interconnection costs expecte"
type textarea "x"
type textarea "Interconnection costs expect"
type textarea "x"
type textarea "Interconnection costs expec"
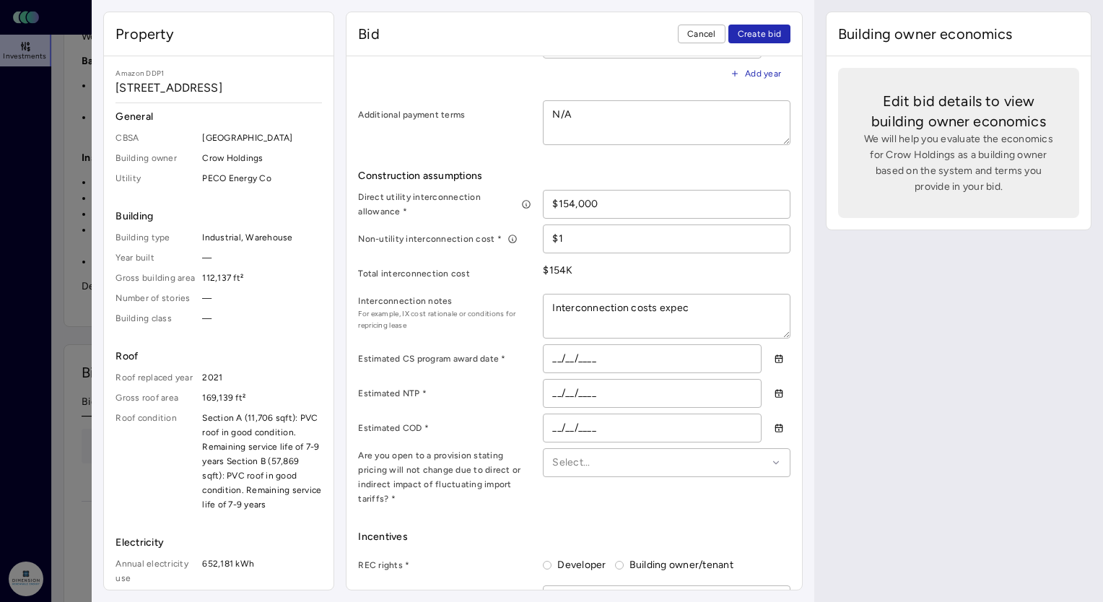
type textarea "x"
type textarea "Interconnection costs expe"
type textarea "x"
type textarea "Interconnection costs exp"
type textarea "x"
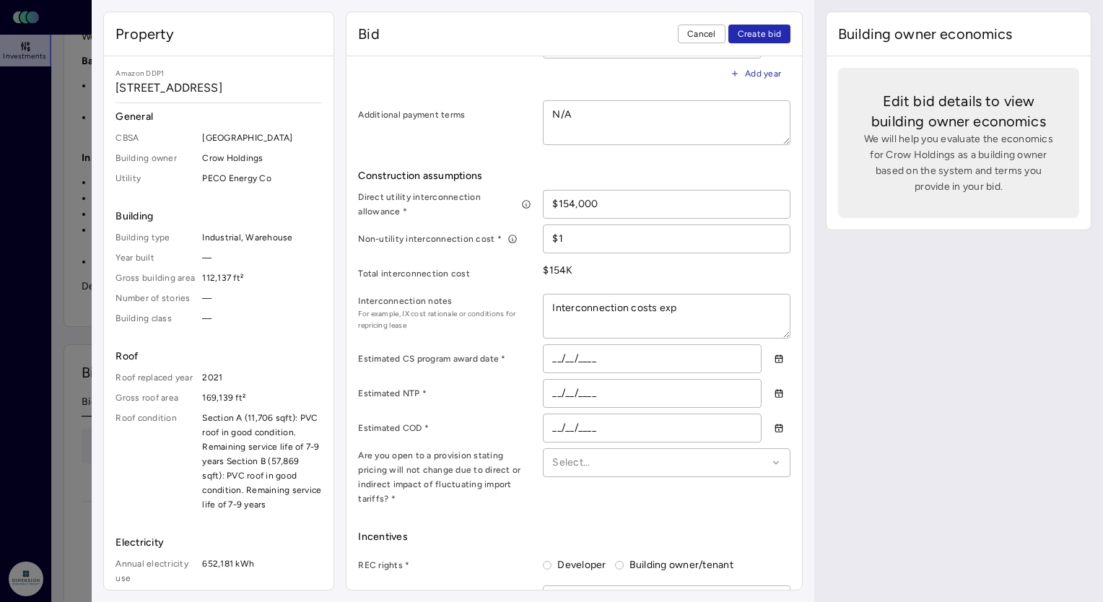
type textarea "Interconnection costs ex"
type textarea "x"
type textarea "Interconnection costs e"
type textarea "x"
type textarea "Interconnection costs"
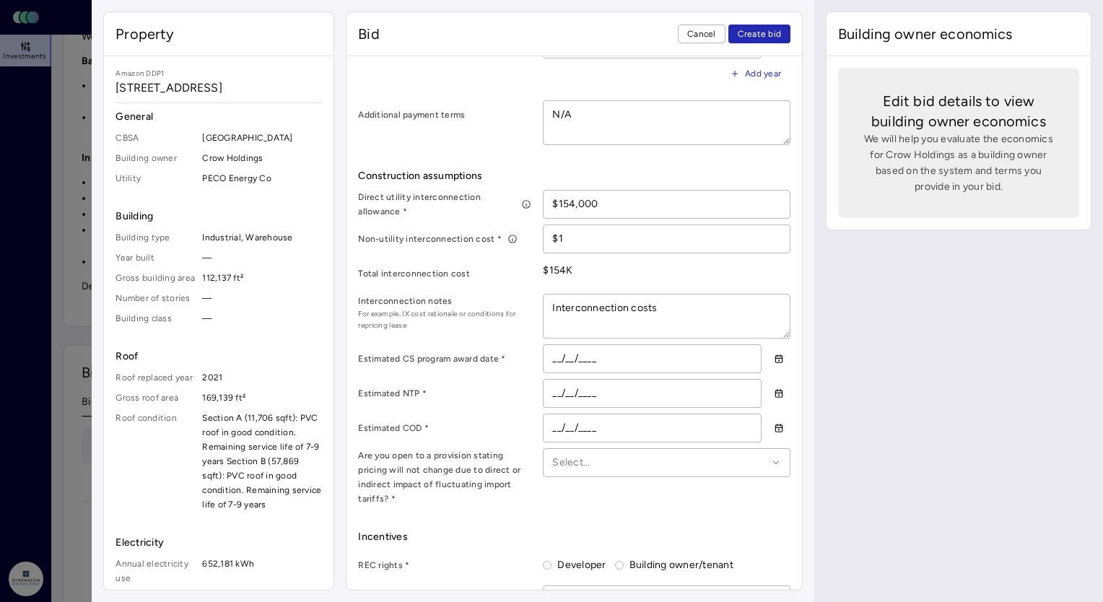
type textarea "x"
type textarea "Interconnection costs"
type textarea "x"
type textarea "Interconnection cost"
type textarea "x"
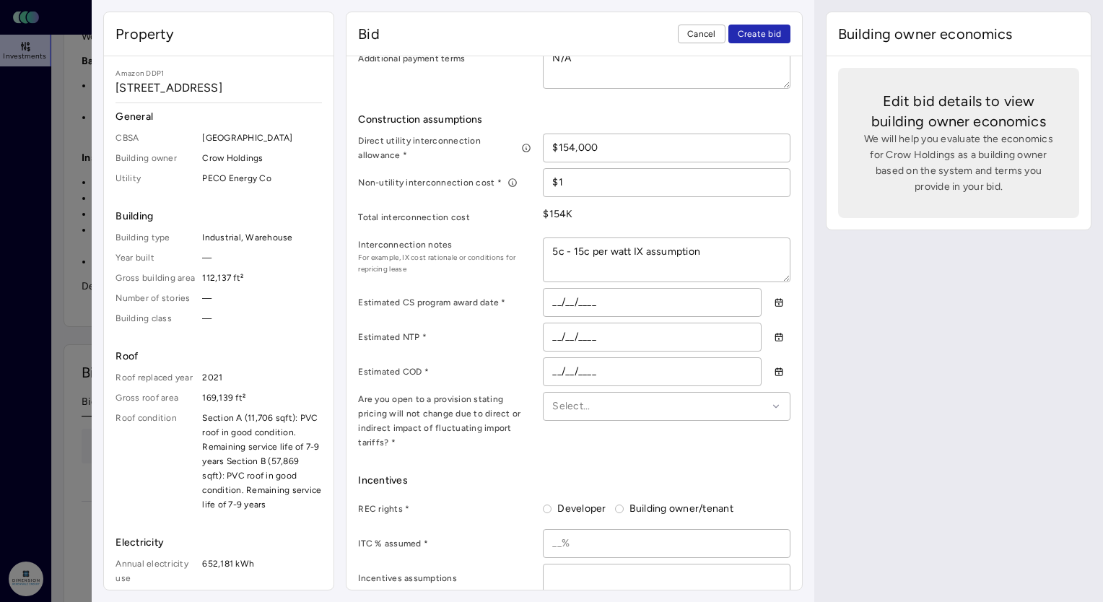
scroll to position [650, 0]
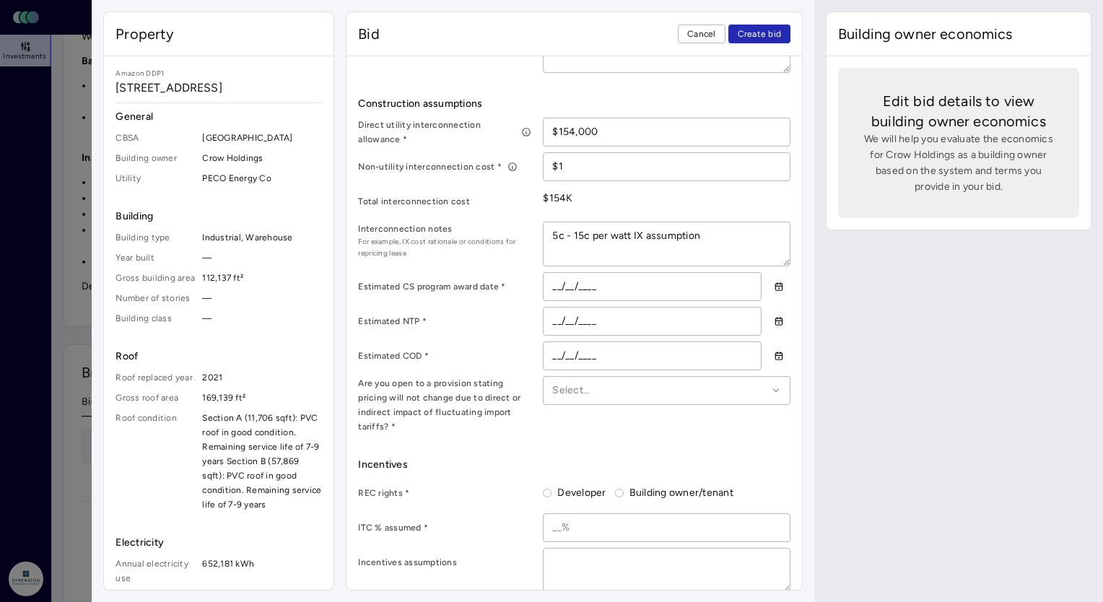
click at [552, 281] on input "__/__/____" at bounding box center [652, 286] width 217 height 27
click at [554, 314] on input "__/__/____" at bounding box center [652, 321] width 217 height 27
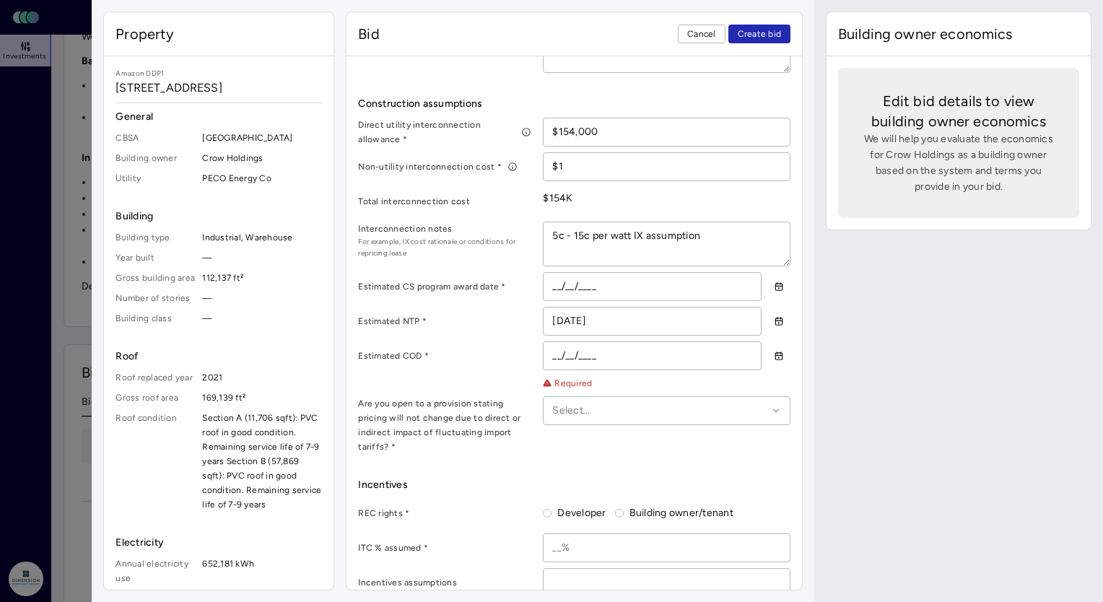
click at [555, 355] on input "__/__/____" at bounding box center [652, 355] width 217 height 27
click at [557, 273] on input "__/__/____" at bounding box center [652, 286] width 217 height 27
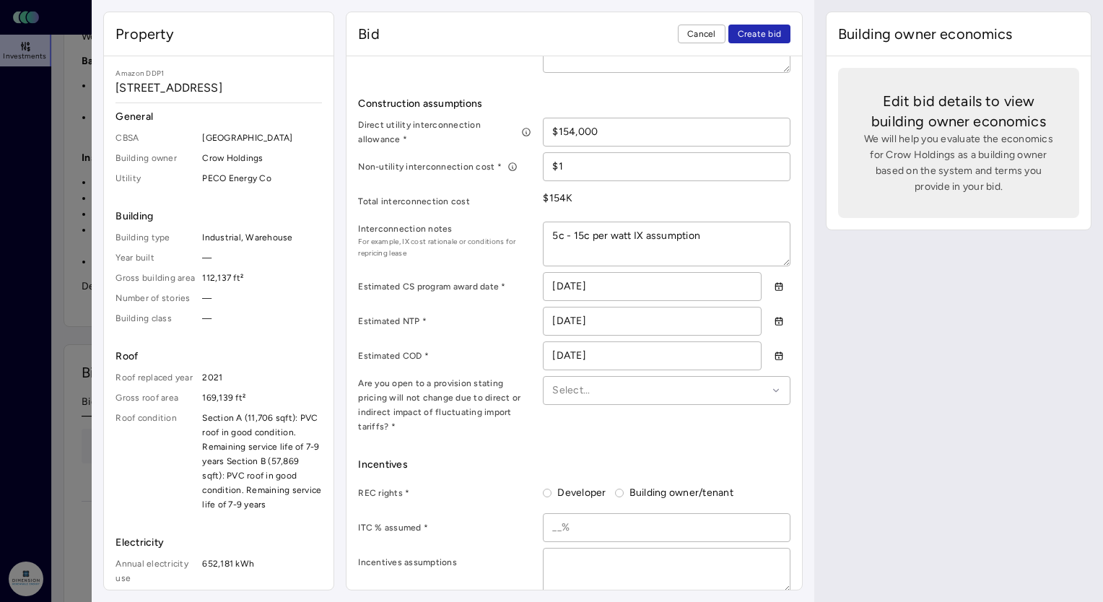
click at [479, 326] on div "Estimated NTP *" at bounding box center [444, 321] width 173 height 29
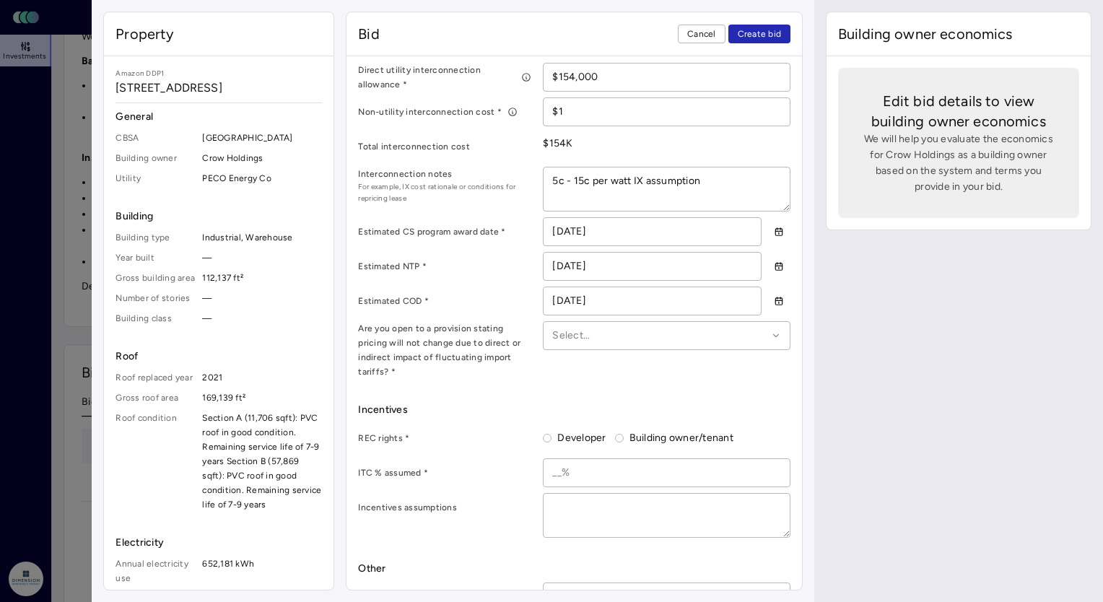
scroll to position [722, 0]
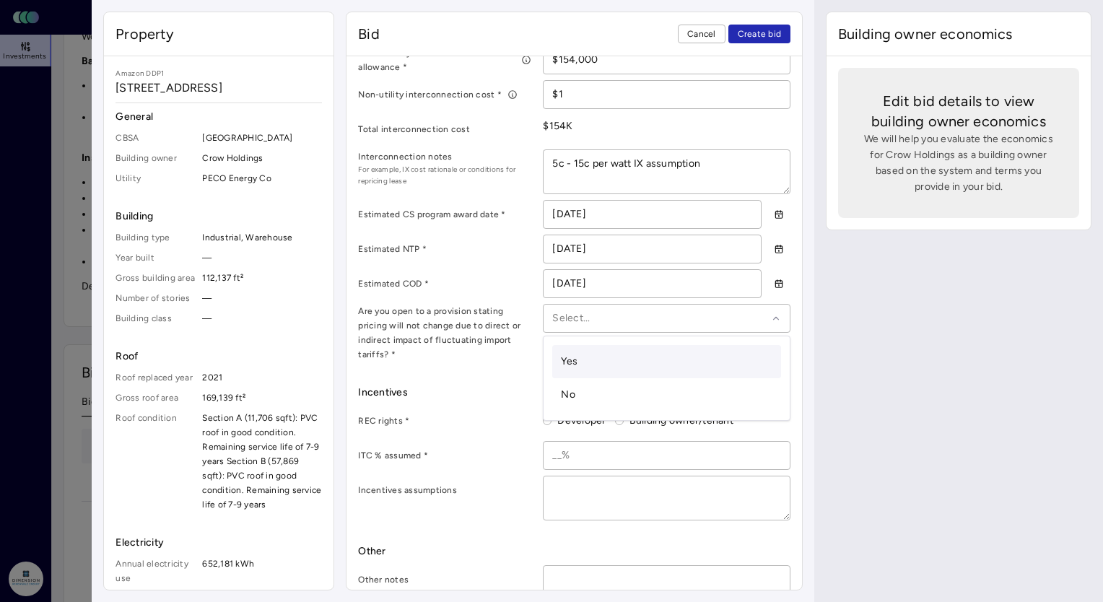
click at [609, 313] on div at bounding box center [659, 318] width 215 height 16
drag, startPoint x: 630, startPoint y: 355, endPoint x: 547, endPoint y: 362, distance: 83.3
click at [627, 356] on div "Yes" at bounding box center [666, 361] width 229 height 33
click at [504, 362] on div "Bid terms Contract term * 25 years Year 1 roof rent * $30,800 Annual roof rent …" at bounding box center [574, 149] width 433 height 921
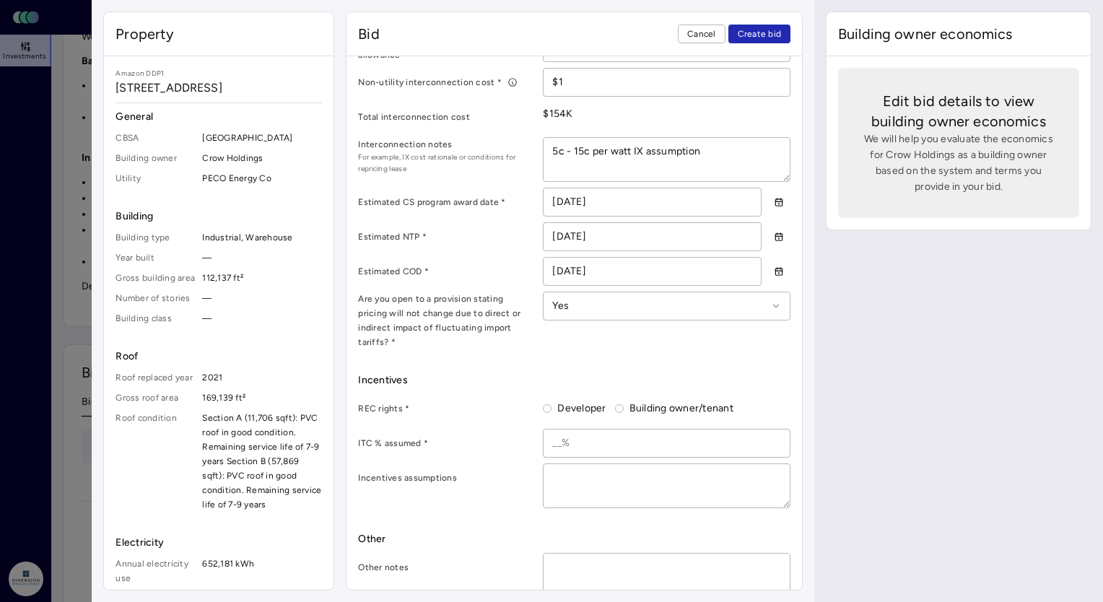
scroll to position [739, 0]
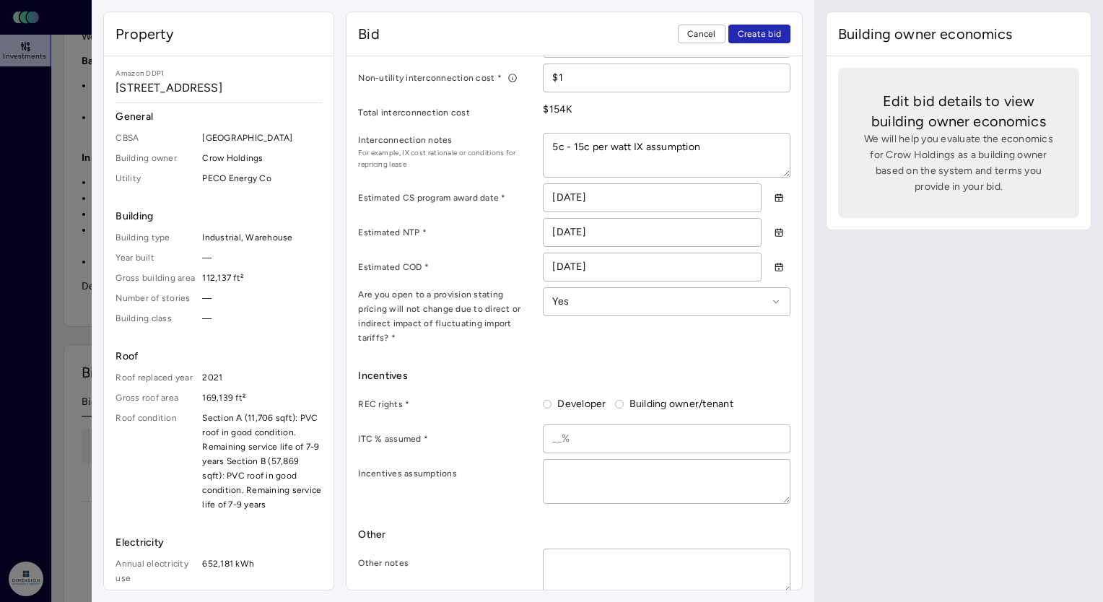
click at [562, 396] on label "Developer" at bounding box center [579, 404] width 54 height 16
click at [552, 400] on button "Developer" at bounding box center [547, 404] width 9 height 9
drag, startPoint x: 550, startPoint y: 420, endPoint x: 569, endPoint y: 418, distance: 18.8
click at [550, 425] on input at bounding box center [667, 438] width 246 height 27
click at [588, 461] on textarea at bounding box center [667, 481] width 246 height 43
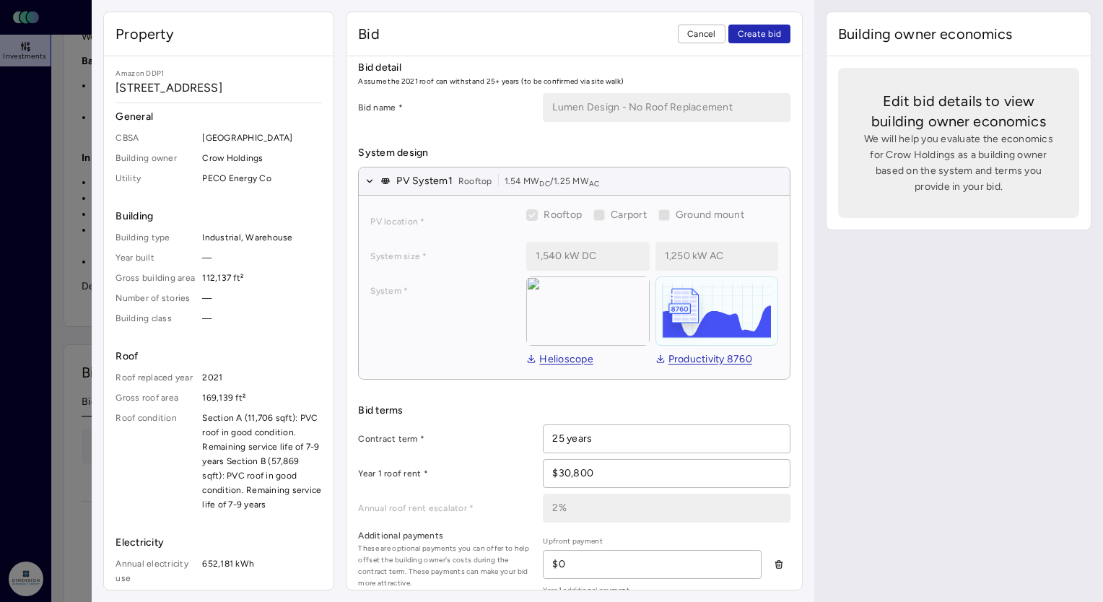
scroll to position [0, 0]
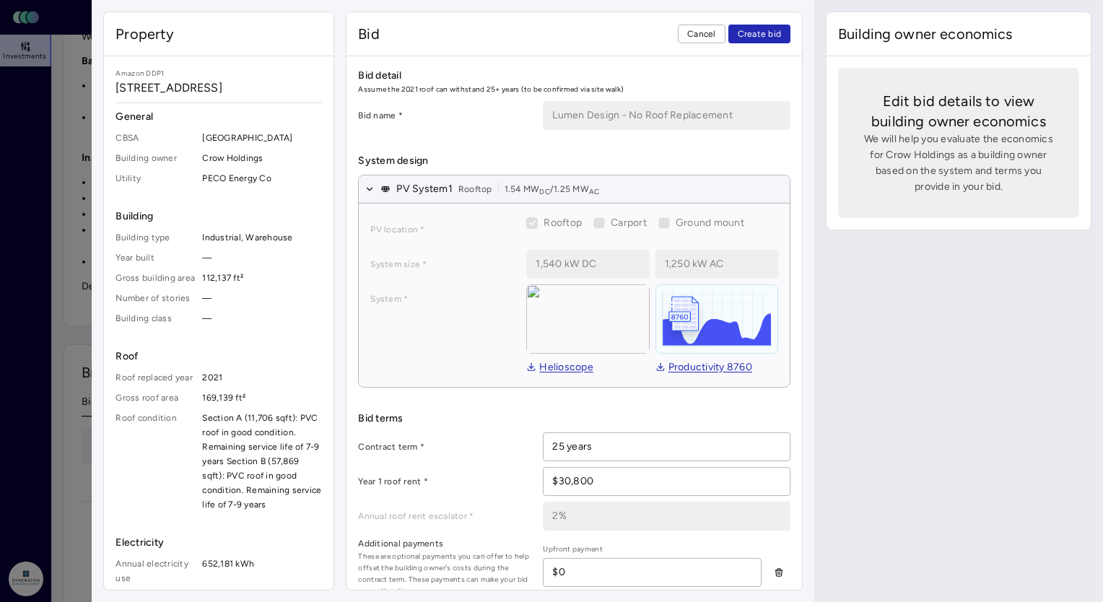
click at [580, 360] on link "Helioscope" at bounding box center [559, 368] width 67 height 16
click at [752, 30] on span "Create bid" at bounding box center [760, 34] width 44 height 14
click at [755, 35] on span "Create bid" at bounding box center [760, 34] width 44 height 14
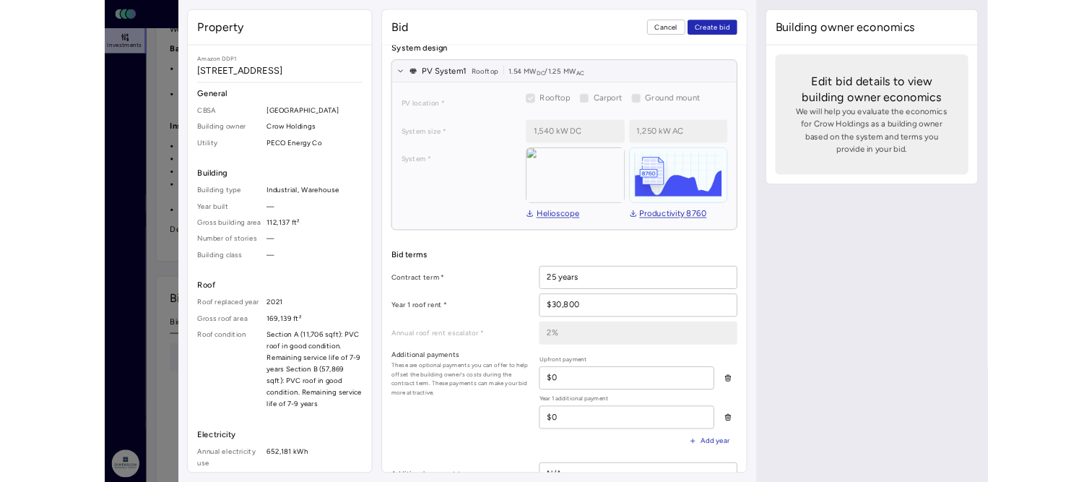
scroll to position [144, 0]
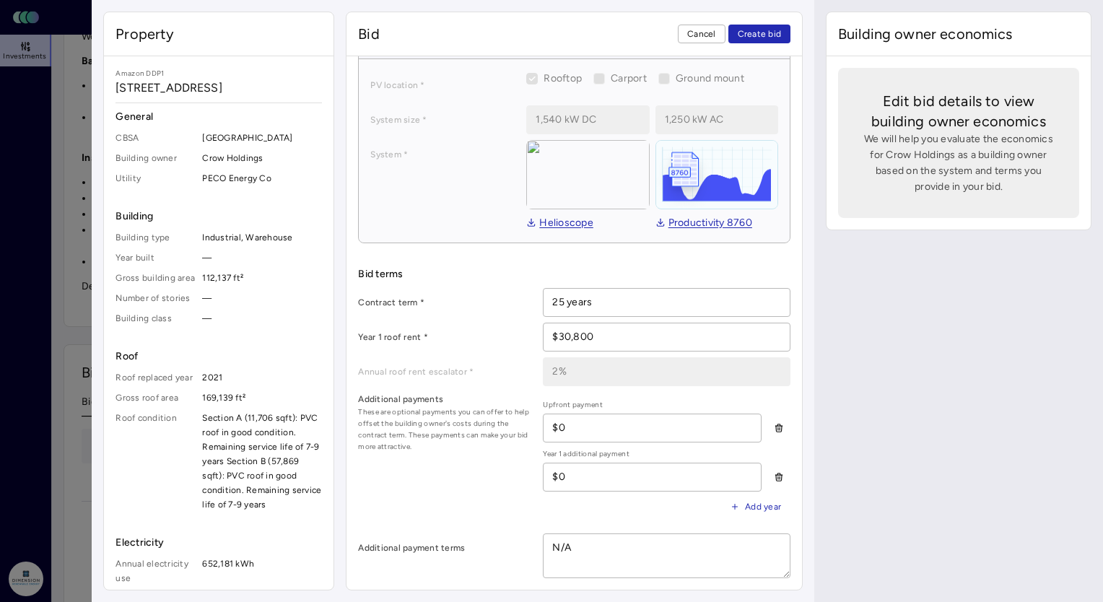
click at [764, 33] on span "Create bid" at bounding box center [760, 34] width 44 height 14
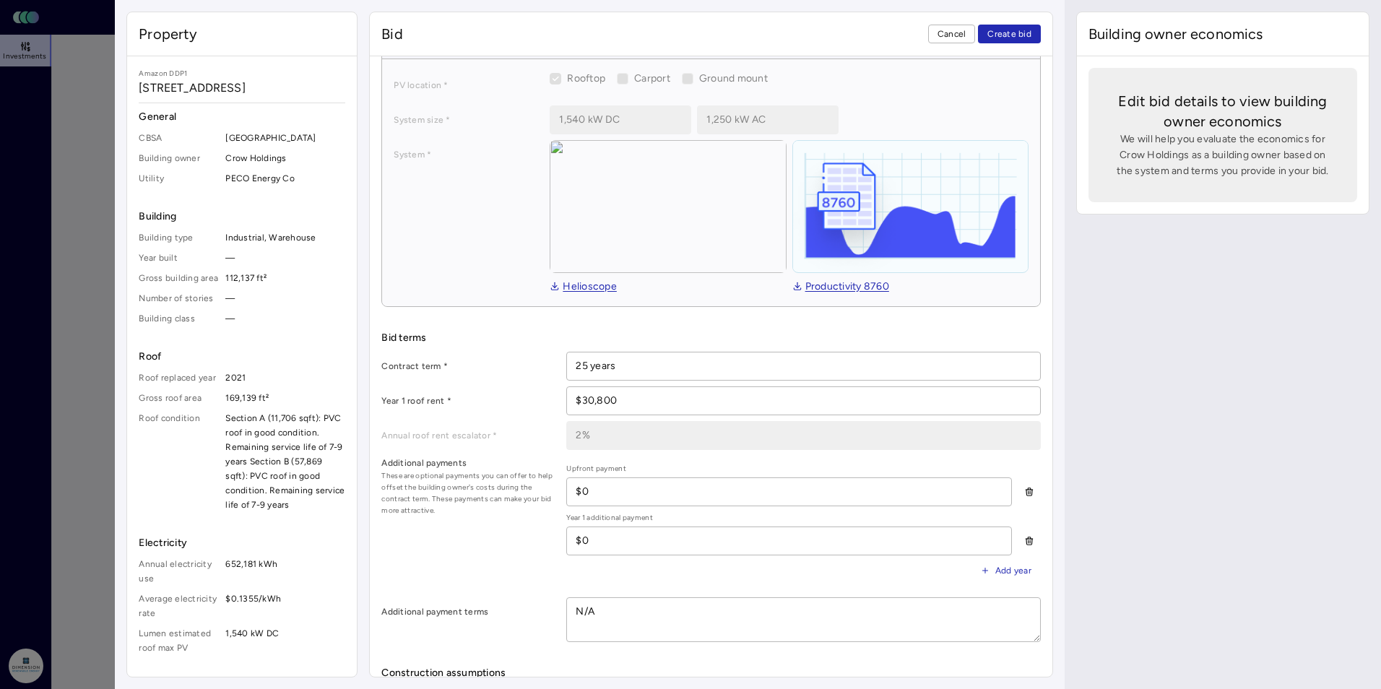
drag, startPoint x: 1010, startPoint y: 27, endPoint x: 1009, endPoint y: 38, distance: 10.2
click at [1010, 27] on span "Create bid" at bounding box center [1009, 34] width 44 height 14
click at [1009, 38] on span "Create bid" at bounding box center [1009, 34] width 44 height 14
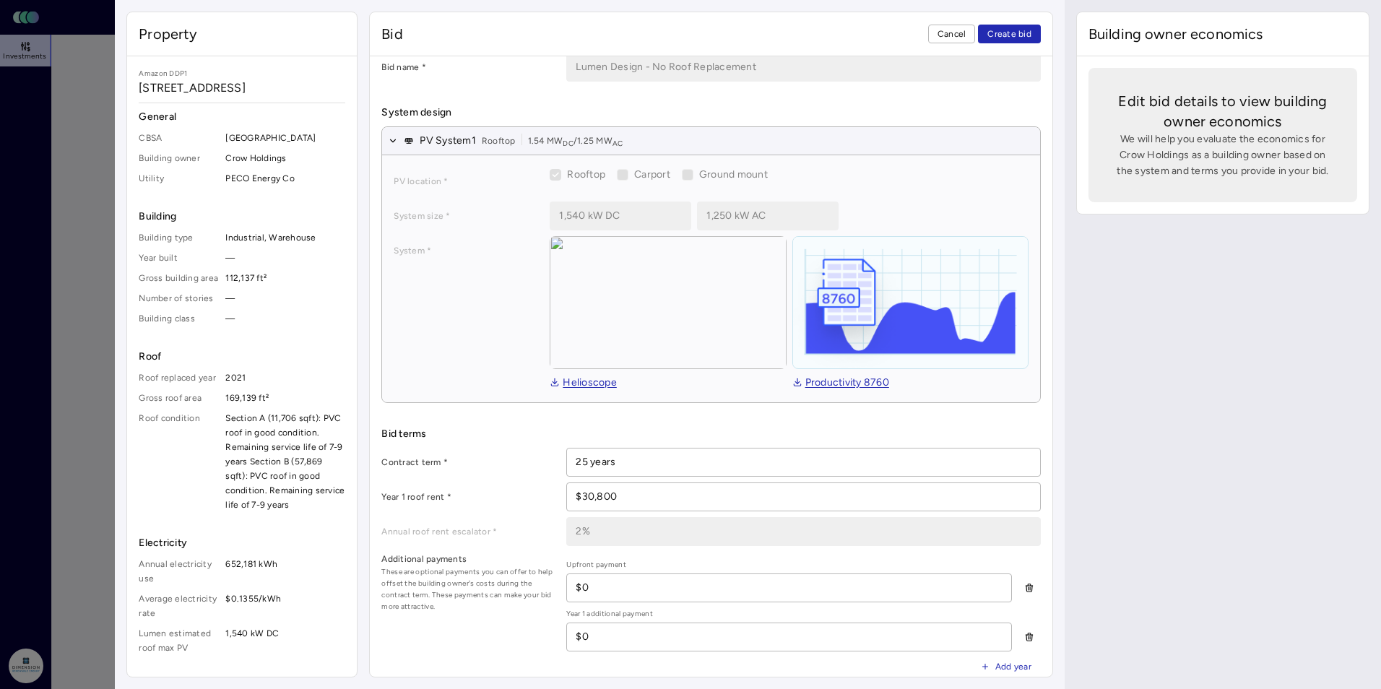
scroll to position [0, 0]
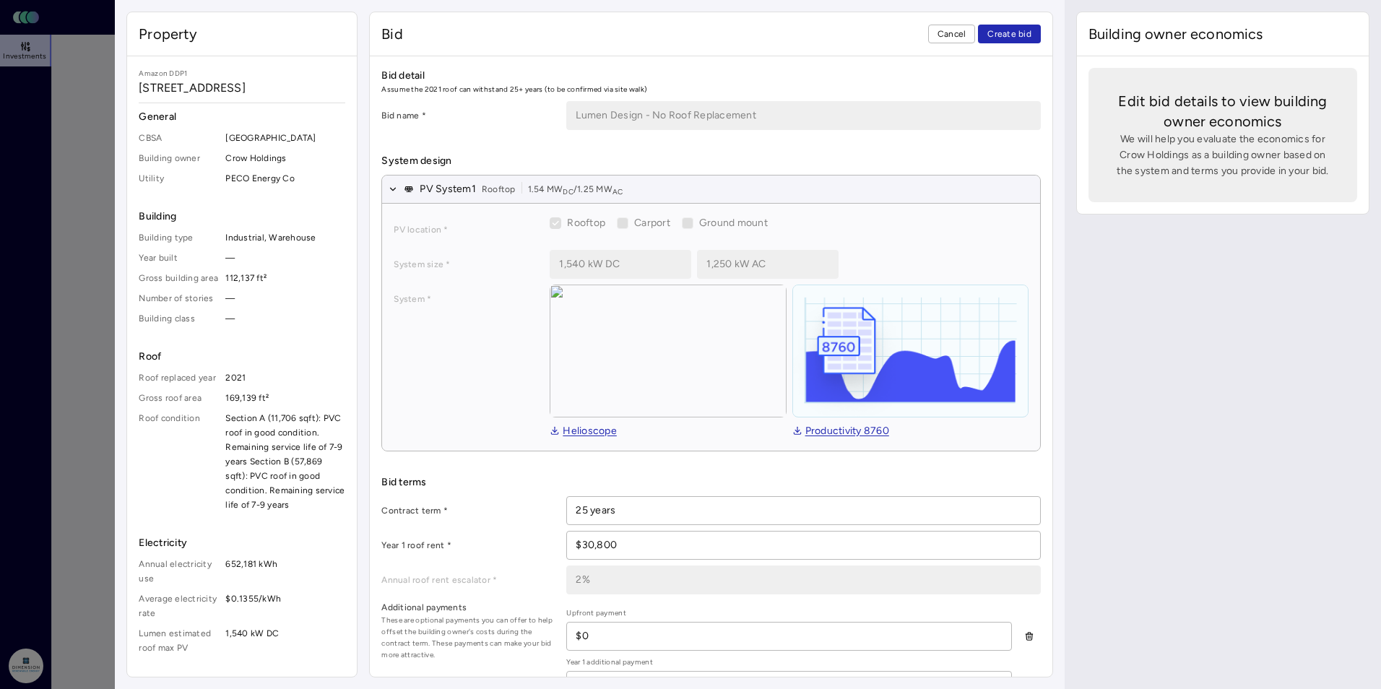
drag, startPoint x: 1038, startPoint y: 236, endPoint x: 827, endPoint y: 198, distance: 213.6
click at [1035, 236] on div "Bid detail Assume the 2021 roof can withstand 25+ years (to be confirmed via si…" at bounding box center [711, 366] width 682 height 620
click at [813, 192] on button "PV System 1 Rooftop 1.54 MW DC / 1.25 MW AC" at bounding box center [710, 189] width 657 height 28
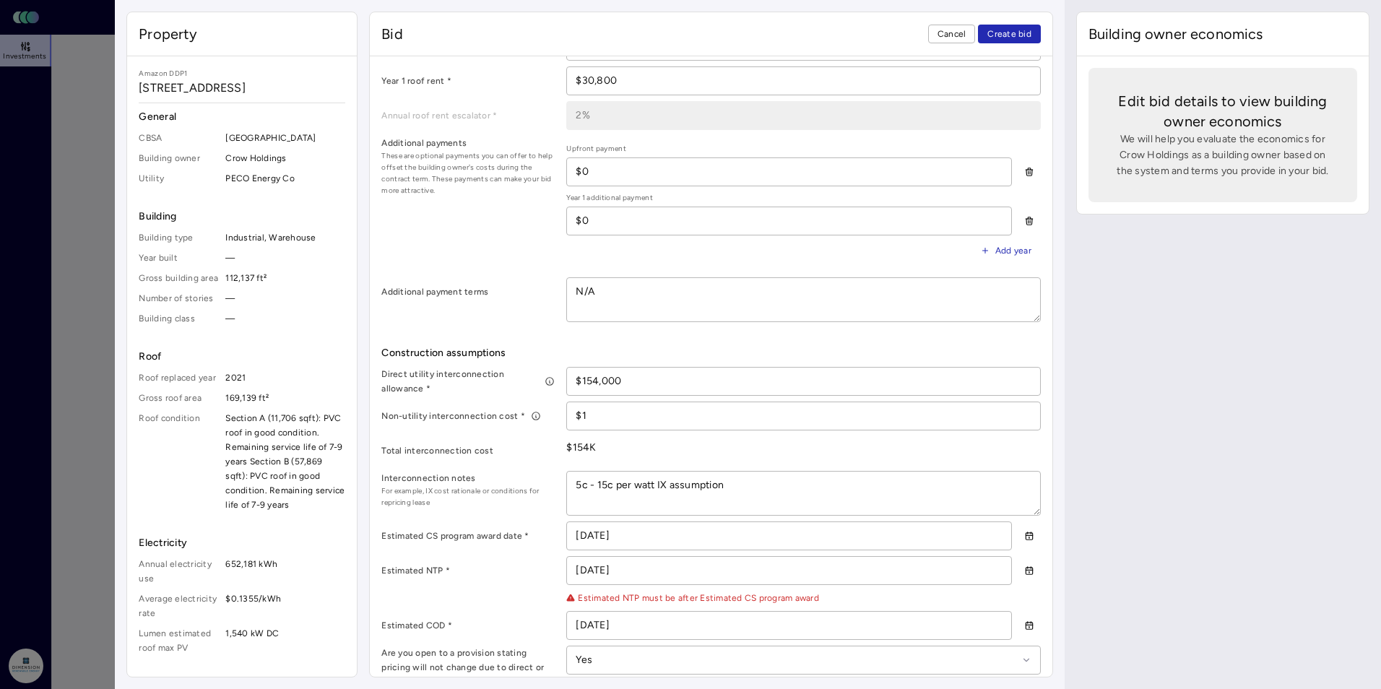
scroll to position [289, 0]
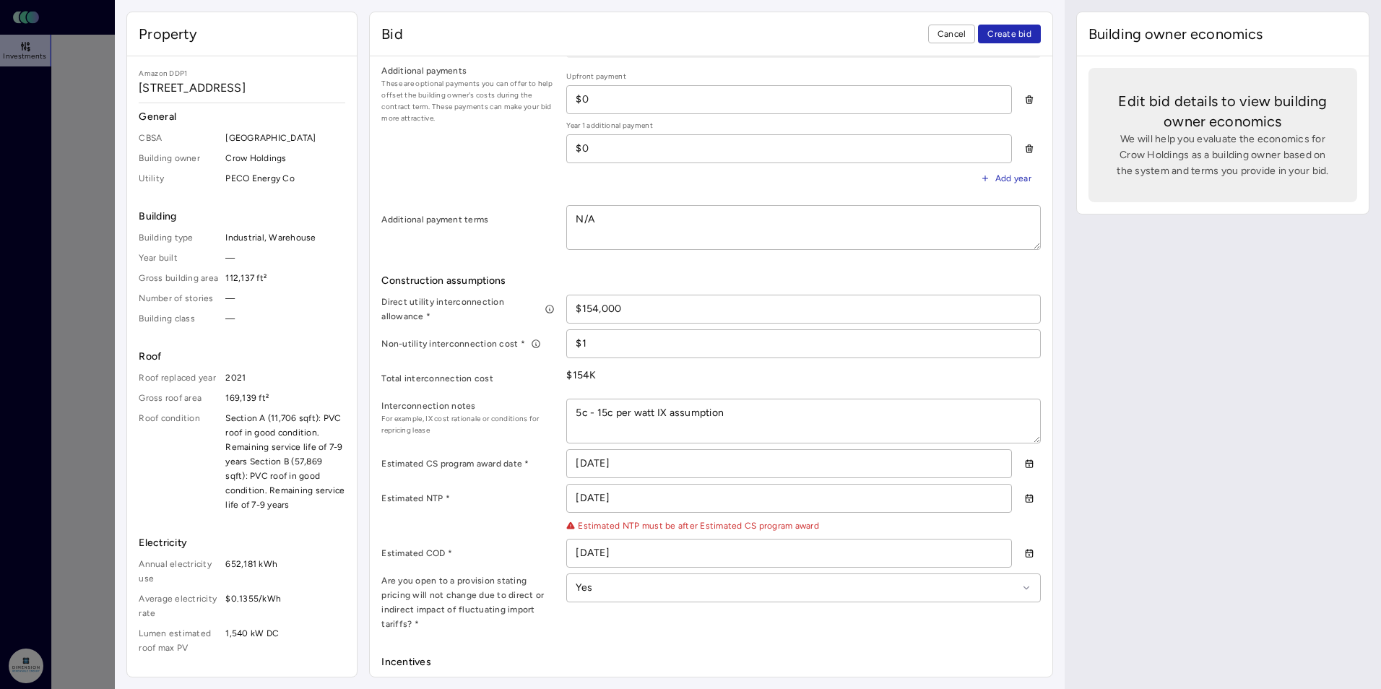
click at [604, 464] on input "[DATE]" at bounding box center [788, 463] width 443 height 27
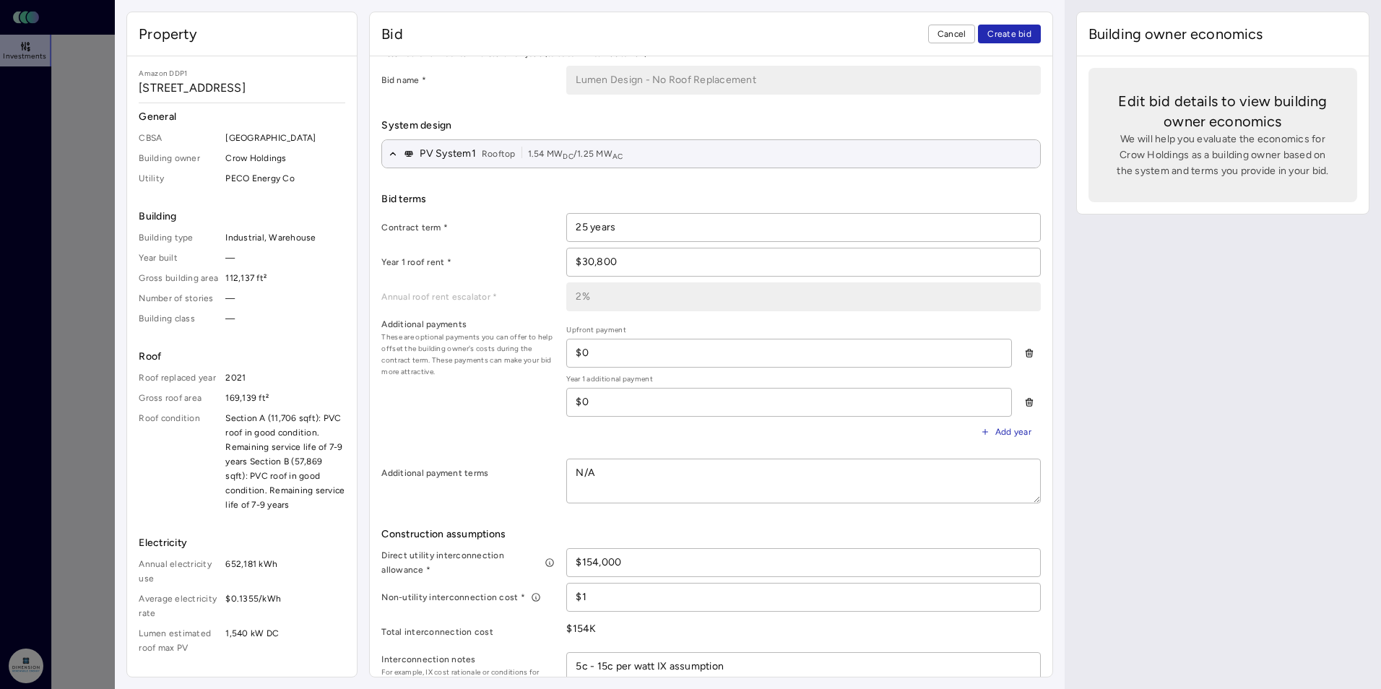
scroll to position [0, 0]
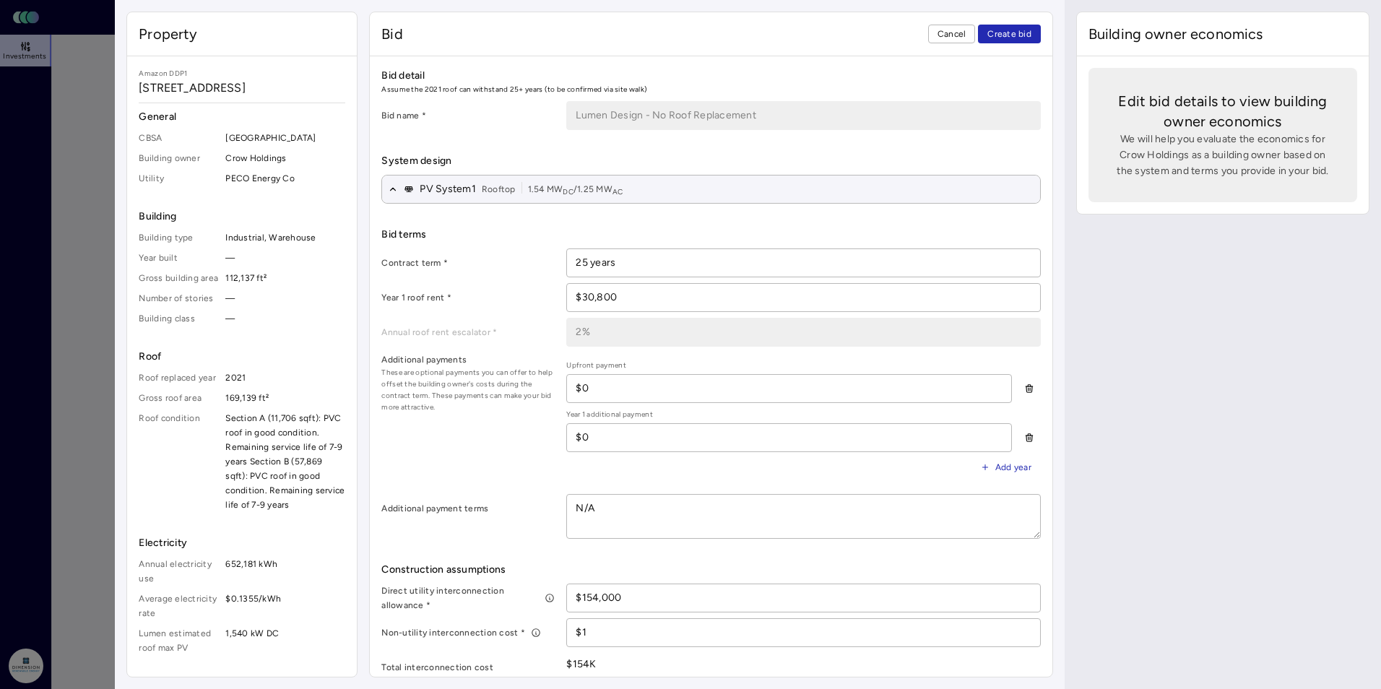
click at [1025, 38] on span "Create bid" at bounding box center [1009, 34] width 44 height 14
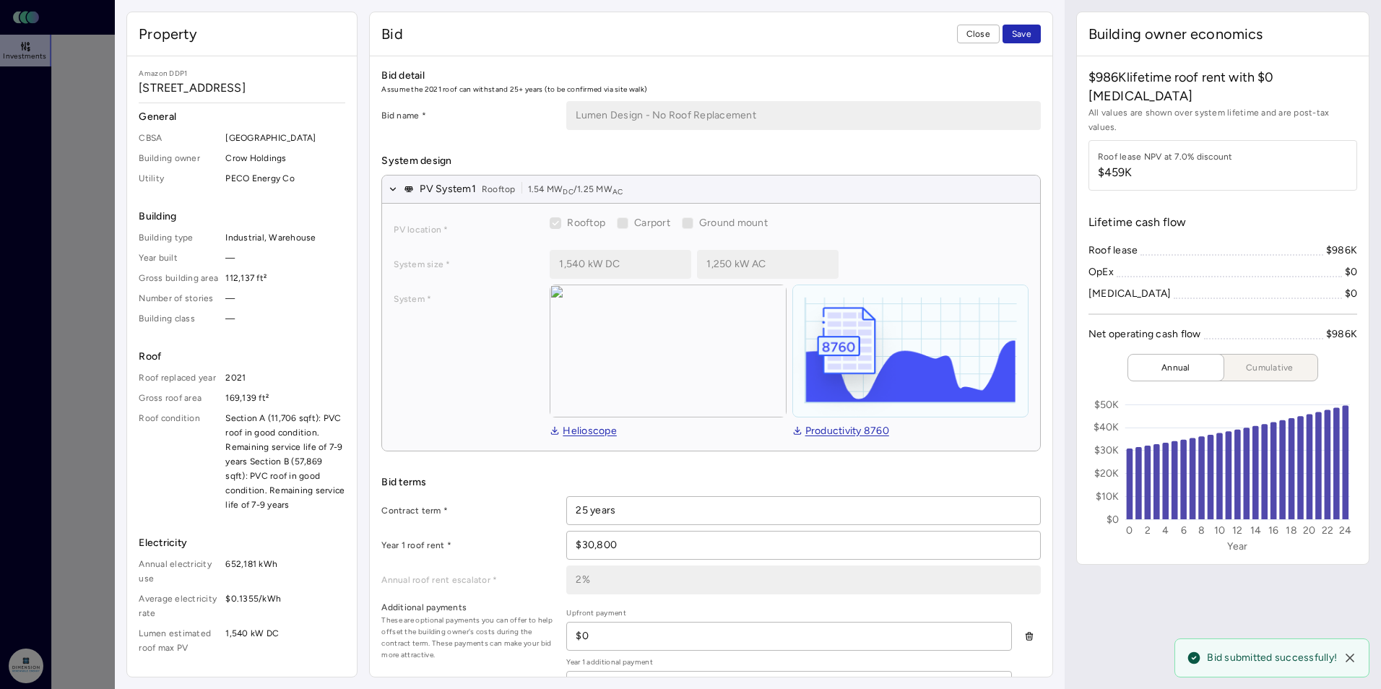
click at [1024, 35] on span "Save" at bounding box center [1021, 34] width 19 height 14
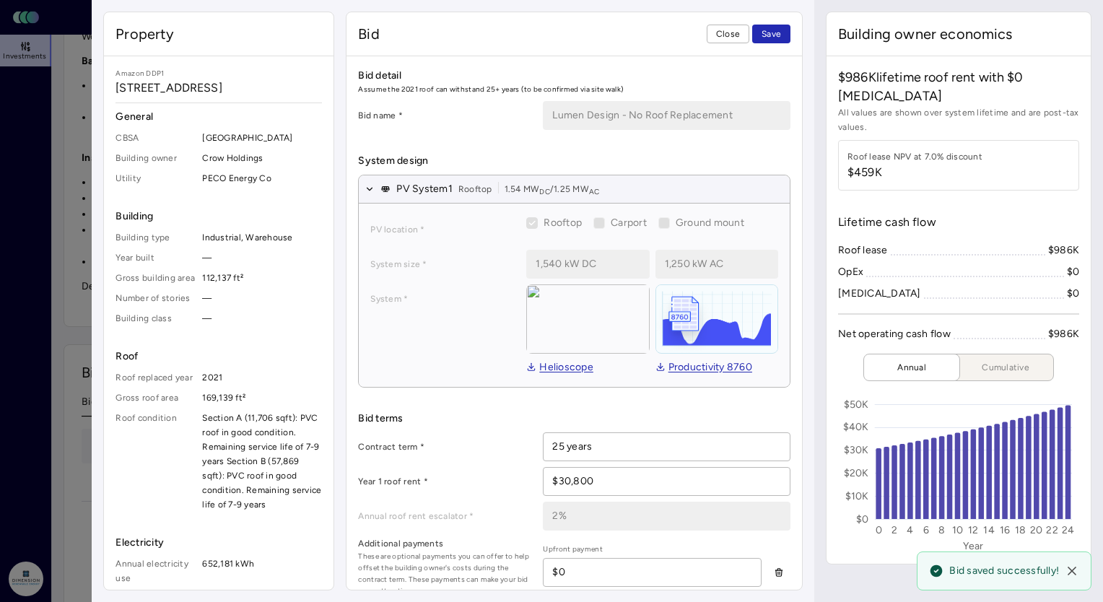
click at [738, 27] on span "Close" at bounding box center [728, 34] width 24 height 14
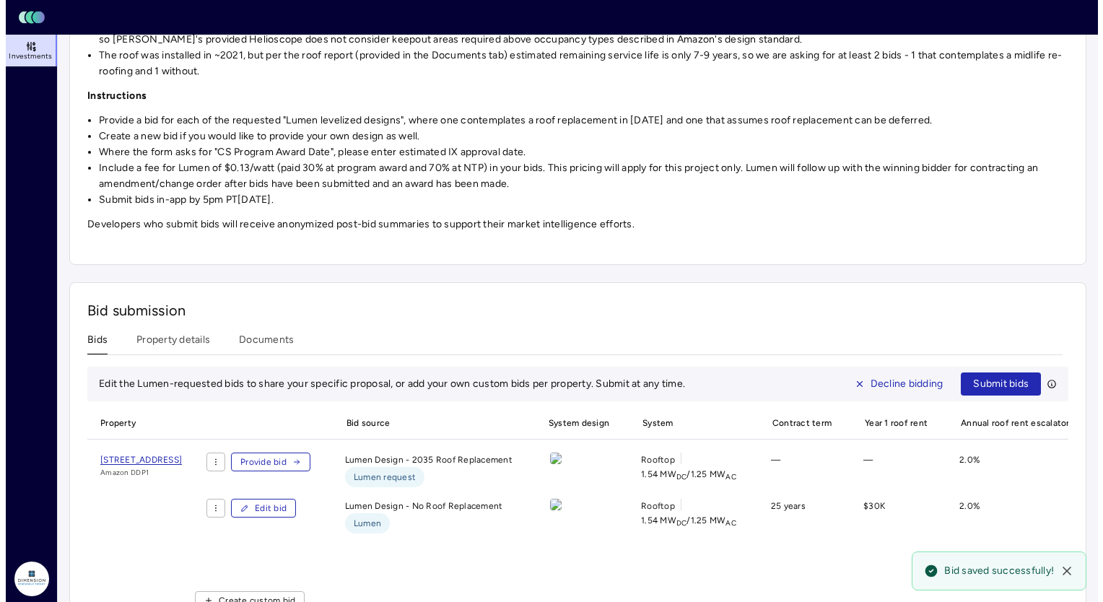
scroll to position [297, 0]
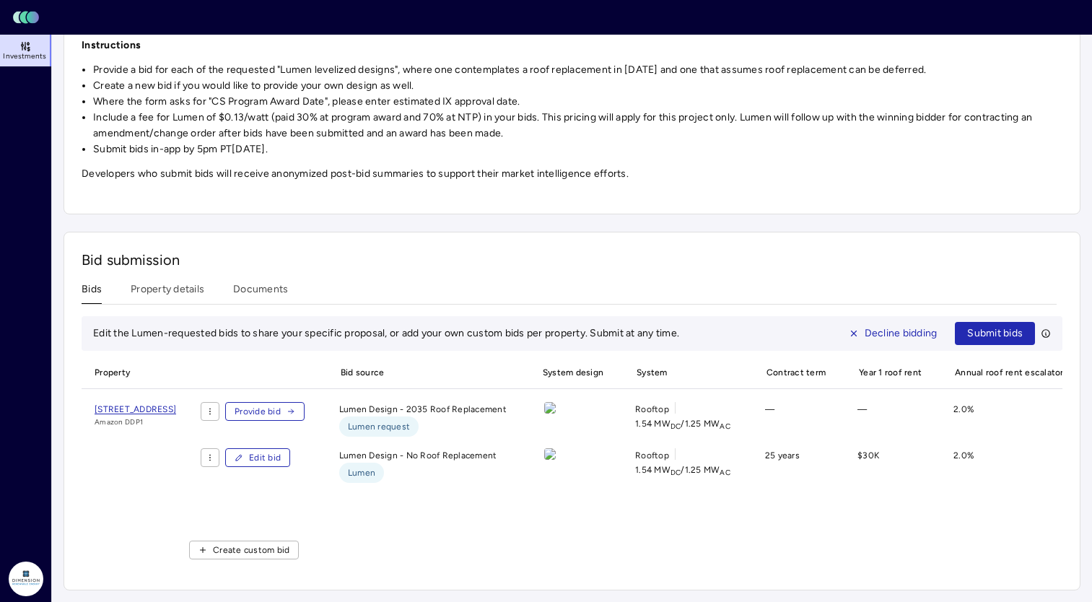
click at [281, 407] on span "Provide bid" at bounding box center [258, 411] width 46 height 14
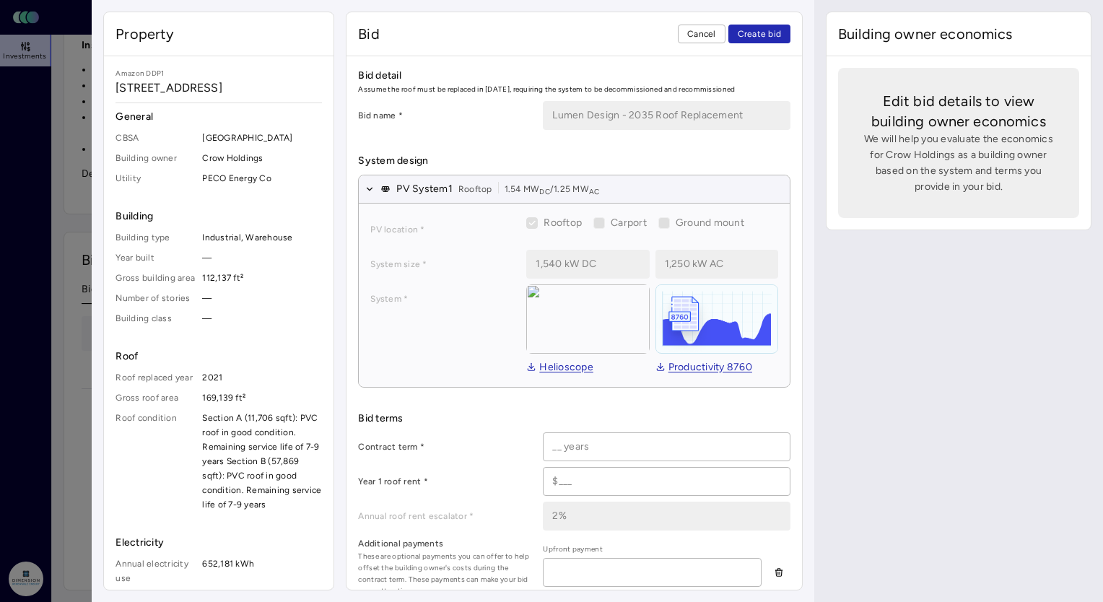
click at [551, 446] on input at bounding box center [667, 446] width 246 height 27
drag, startPoint x: 582, startPoint y: 478, endPoint x: 599, endPoint y: 482, distance: 17.7
click at [582, 478] on input at bounding box center [667, 481] width 246 height 27
click at [511, 479] on label "Year 1 roof rent *" at bounding box center [444, 481] width 173 height 14
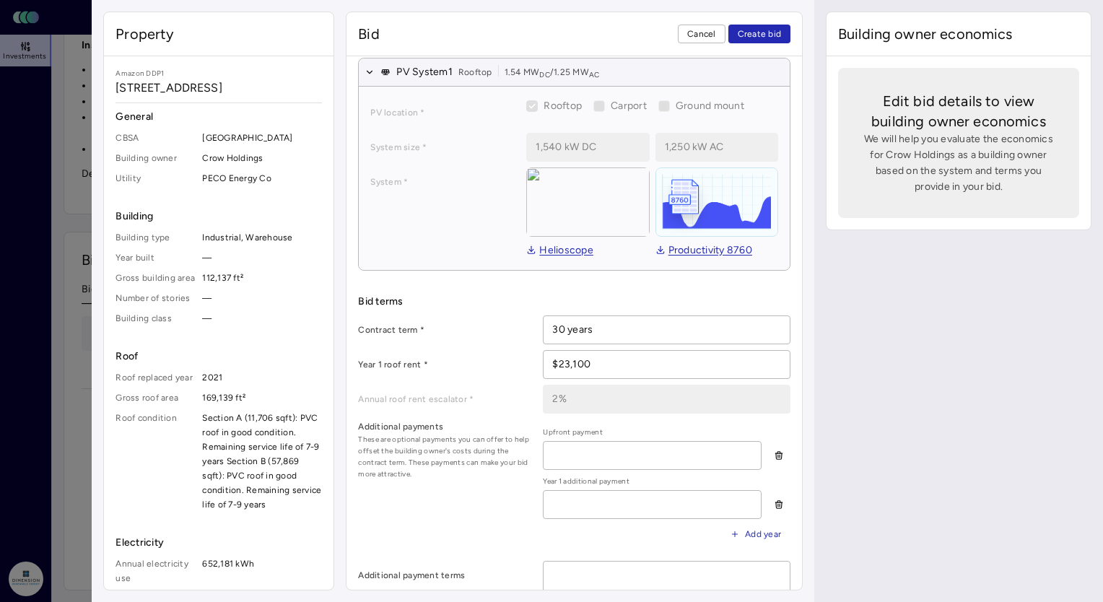
scroll to position [144, 0]
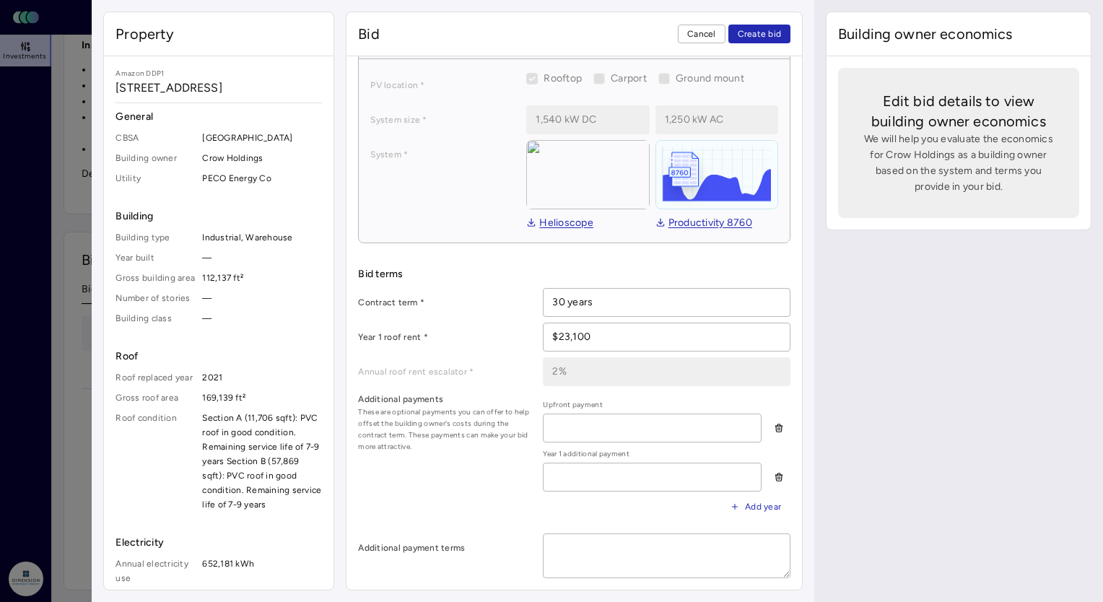
click at [552, 427] on input at bounding box center [652, 427] width 217 height 27
click at [586, 466] on input at bounding box center [652, 477] width 217 height 27
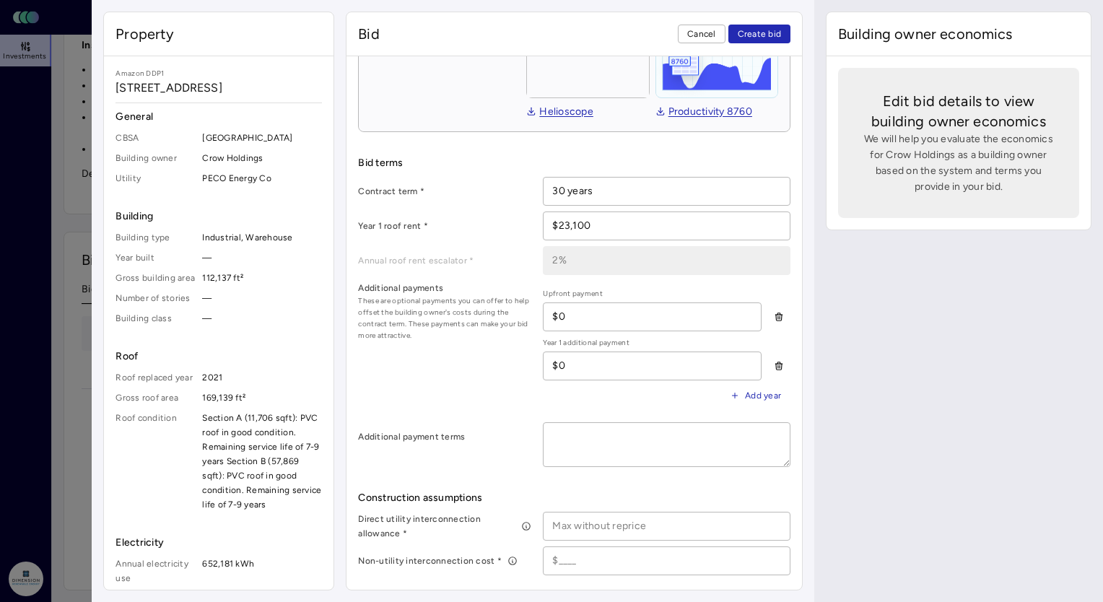
scroll to position [361, 0]
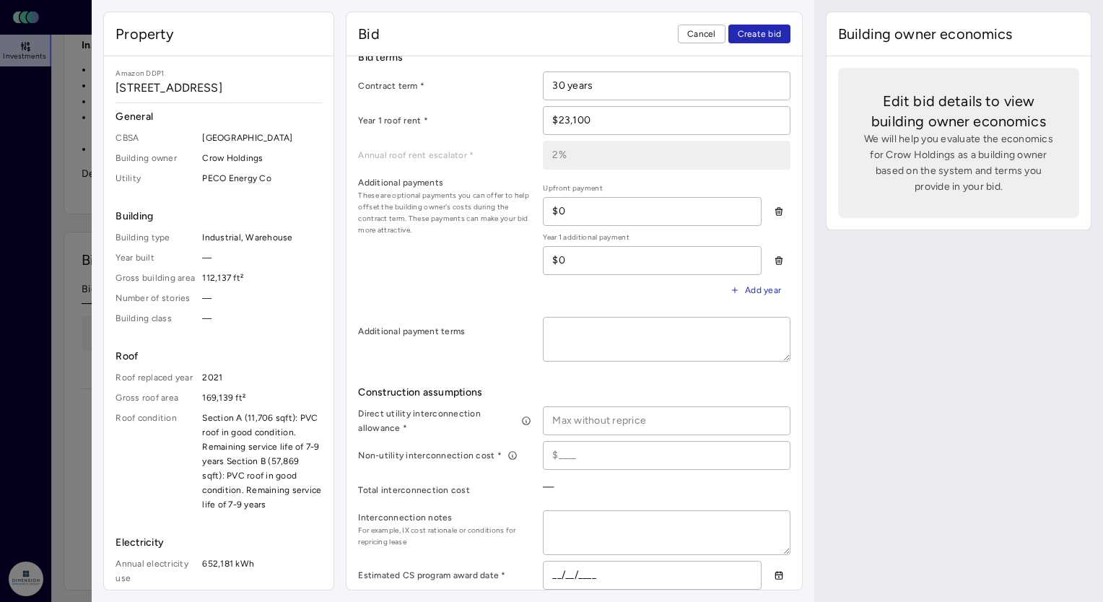
click at [593, 348] on textarea at bounding box center [667, 339] width 246 height 43
click at [606, 412] on input at bounding box center [667, 420] width 246 height 27
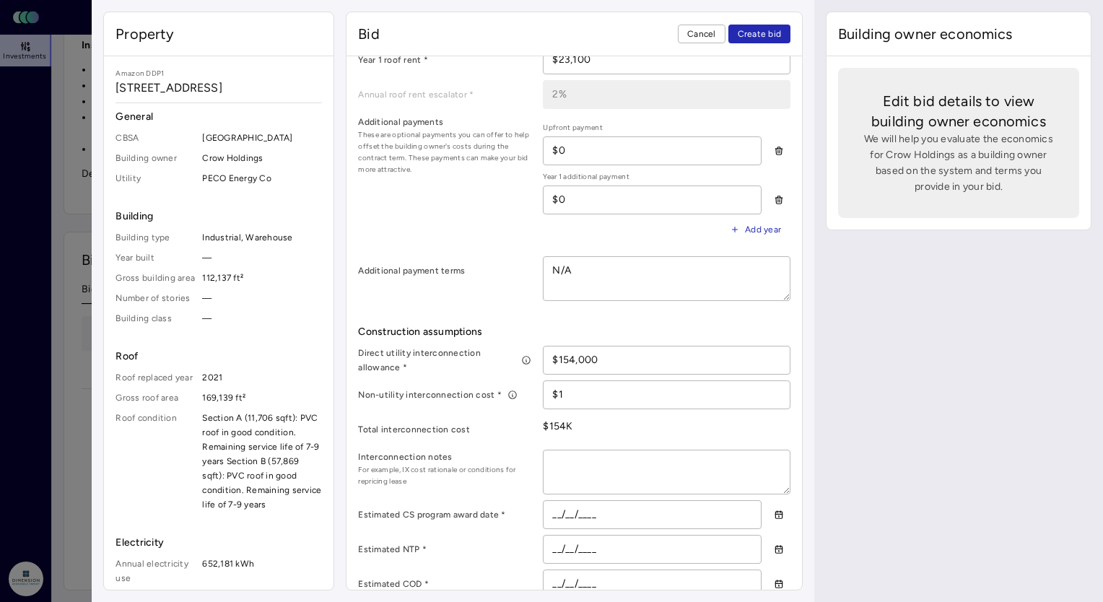
scroll to position [433, 0]
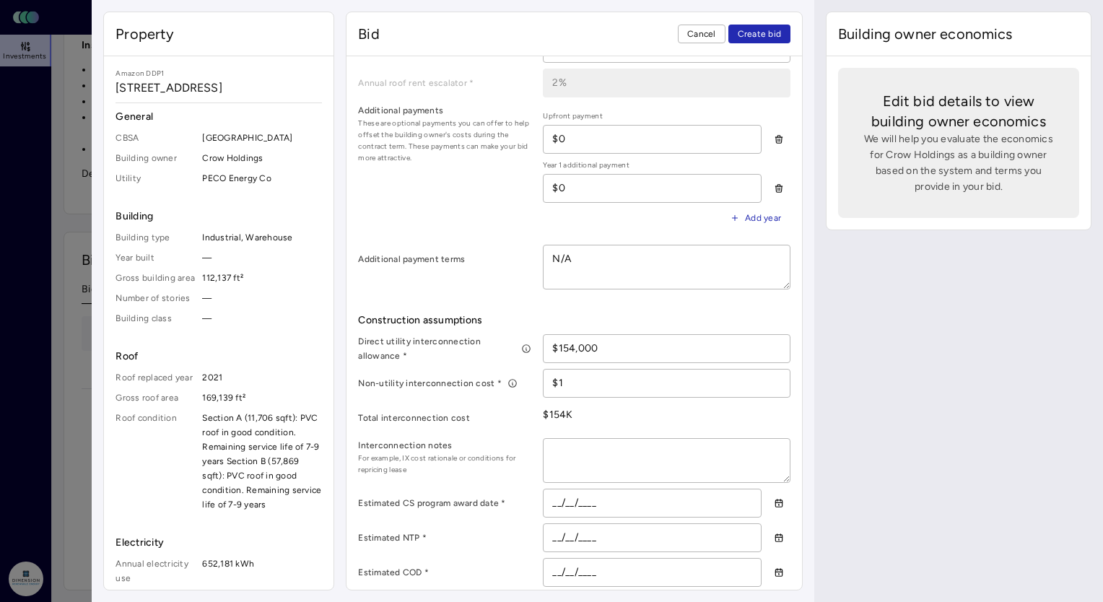
click at [616, 460] on textarea at bounding box center [667, 460] width 246 height 43
click at [547, 495] on input "__/__/____" at bounding box center [652, 503] width 217 height 27
click at [549, 527] on input "__/__/____" at bounding box center [652, 537] width 217 height 27
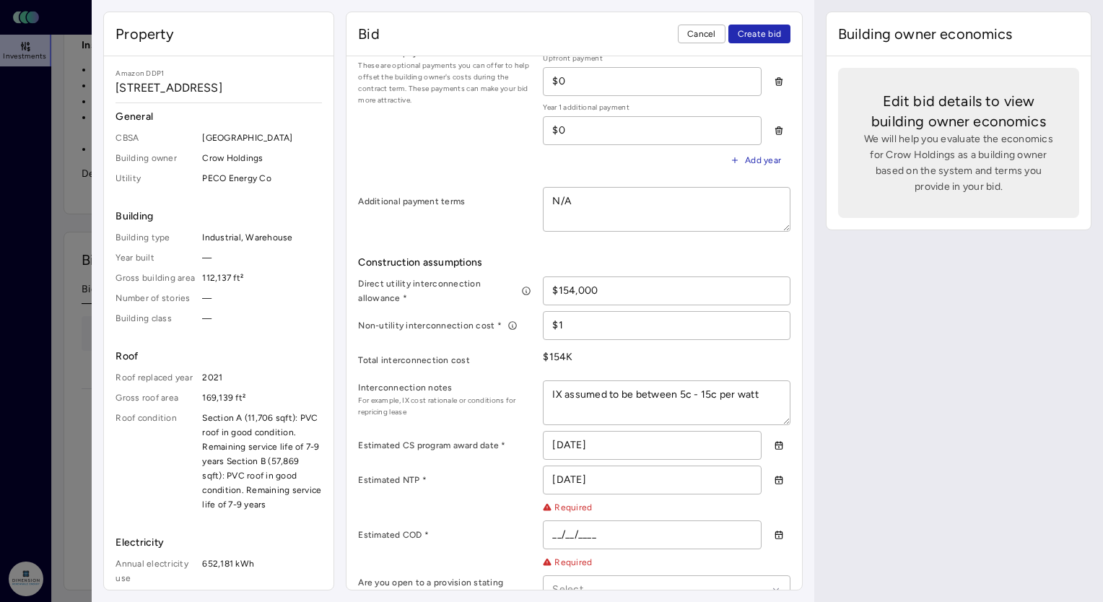
scroll to position [505, 0]
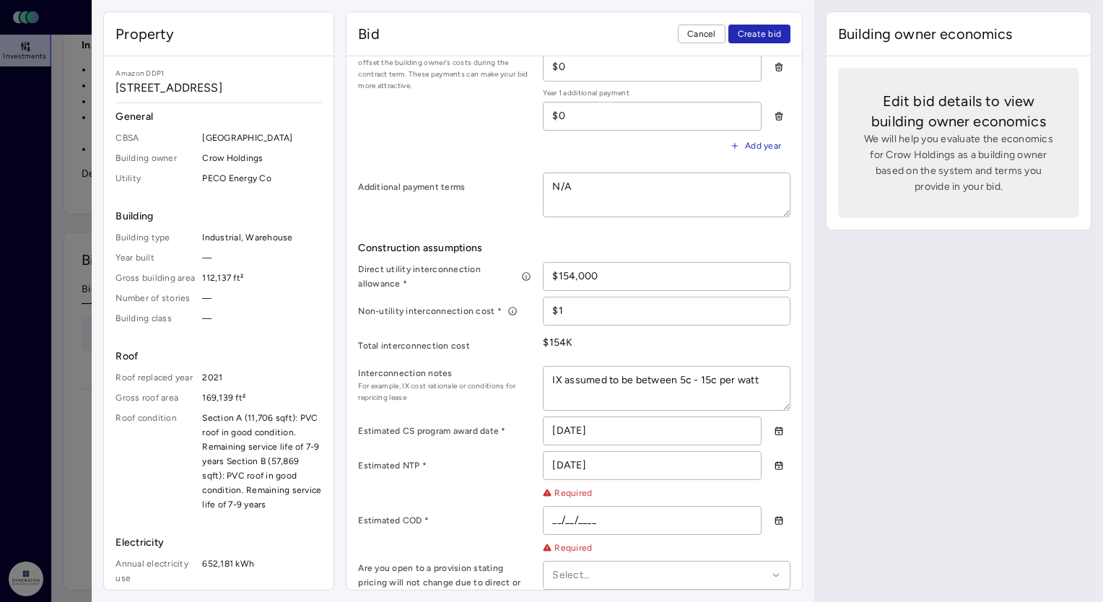
click at [551, 519] on input "__/__/____" at bounding box center [652, 520] width 217 height 27
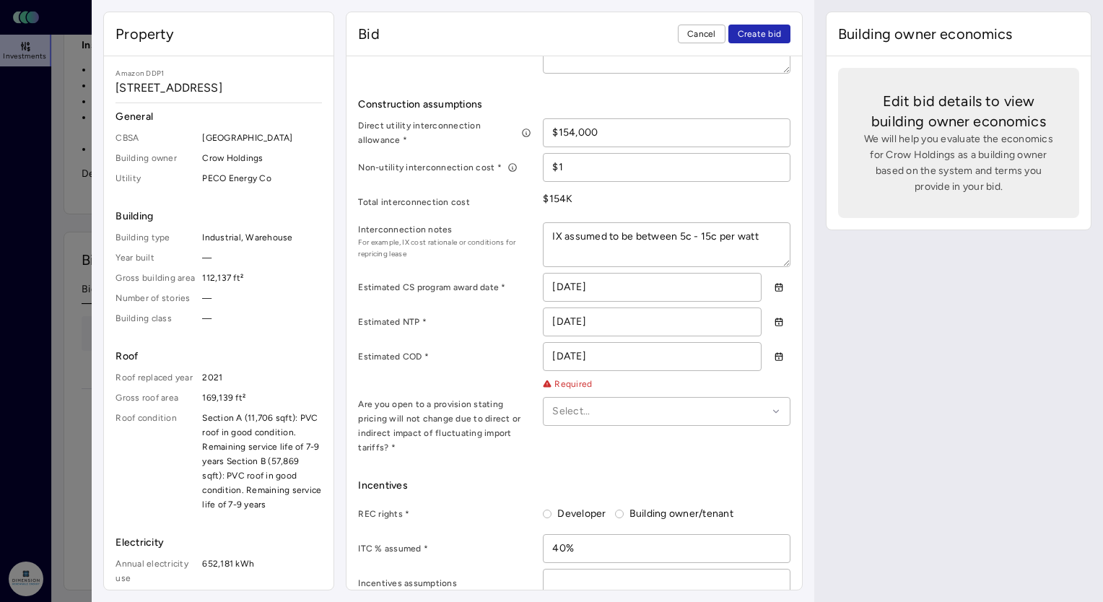
scroll to position [650, 0]
click at [599, 411] on div at bounding box center [659, 411] width 215 height 16
click at [601, 448] on div "Yes" at bounding box center [666, 454] width 229 height 33
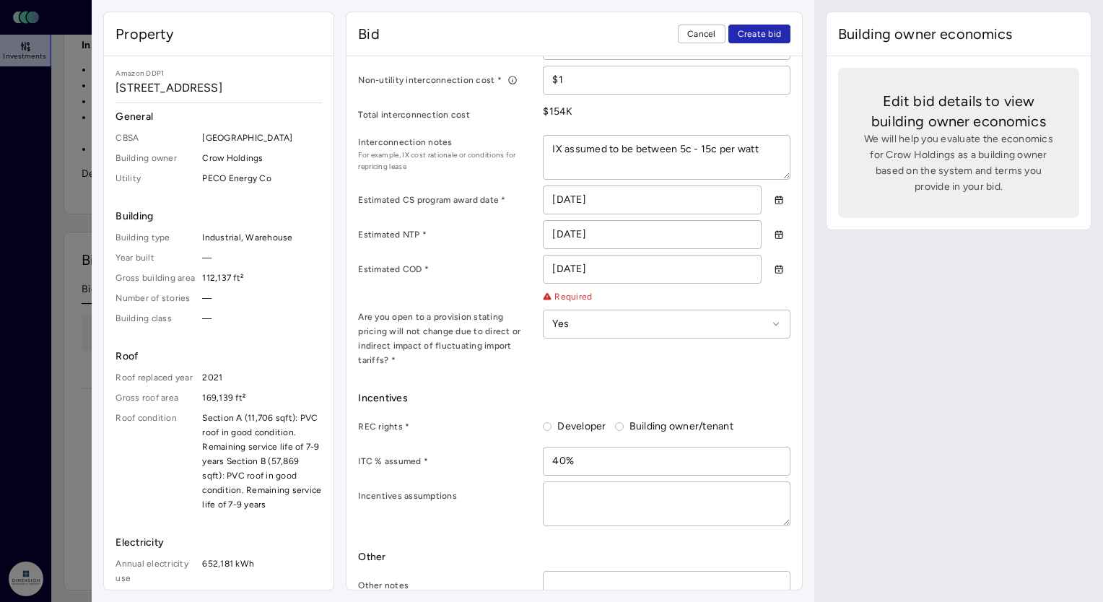
scroll to position [759, 0]
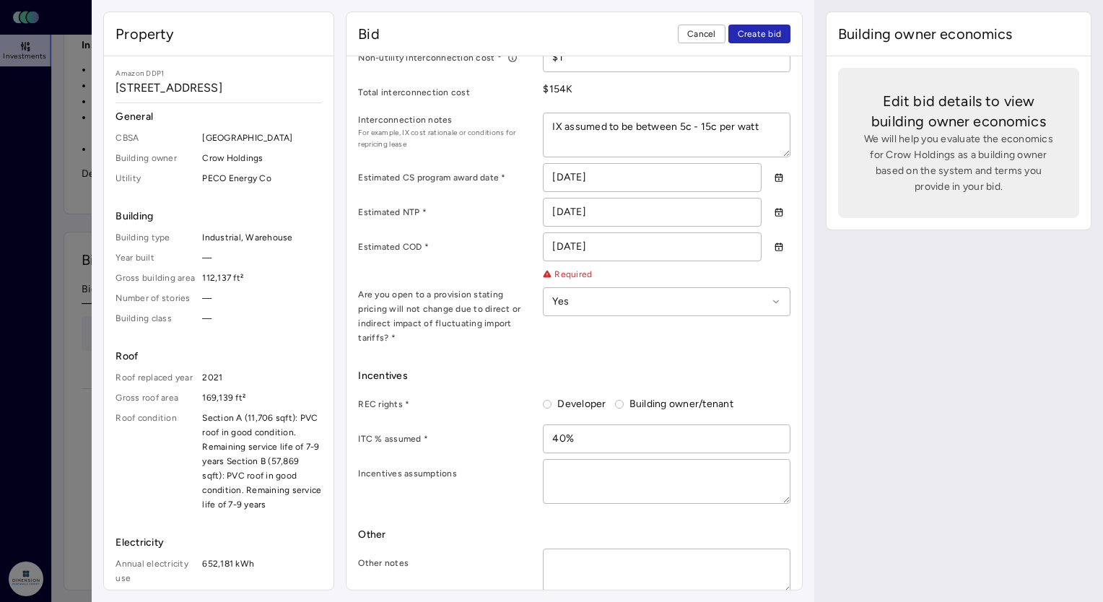
click at [566, 396] on label "Developer" at bounding box center [579, 404] width 54 height 16
click at [552, 400] on button "Developer" at bounding box center [547, 404] width 9 height 9
click at [565, 425] on input "40%" at bounding box center [667, 438] width 246 height 27
click at [600, 464] on textarea at bounding box center [667, 481] width 246 height 43
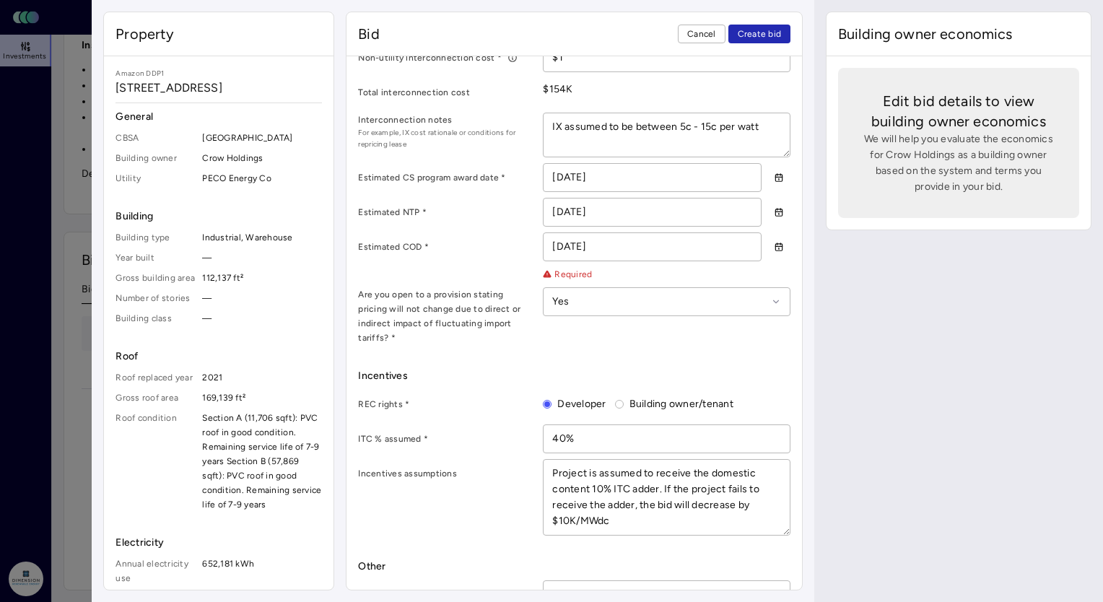
click at [552, 470] on textarea "Project is assumed to receive the domestic content 10% ITC adder. If the projec…" at bounding box center [667, 497] width 246 height 75
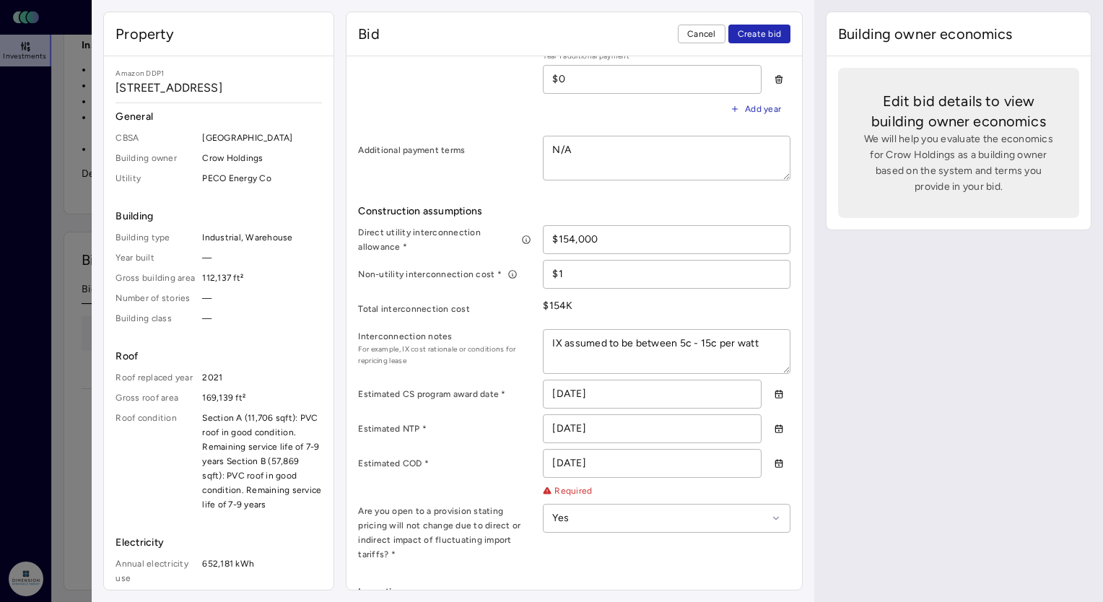
click at [495, 466] on label "Estimated COD *" at bounding box center [444, 463] width 173 height 14
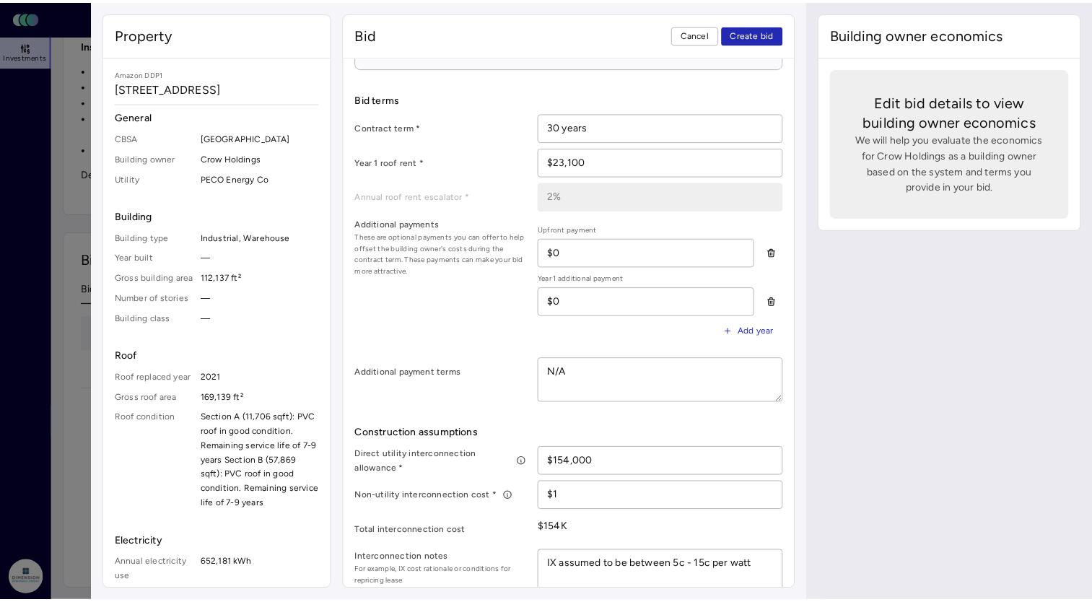
scroll to position [0, 0]
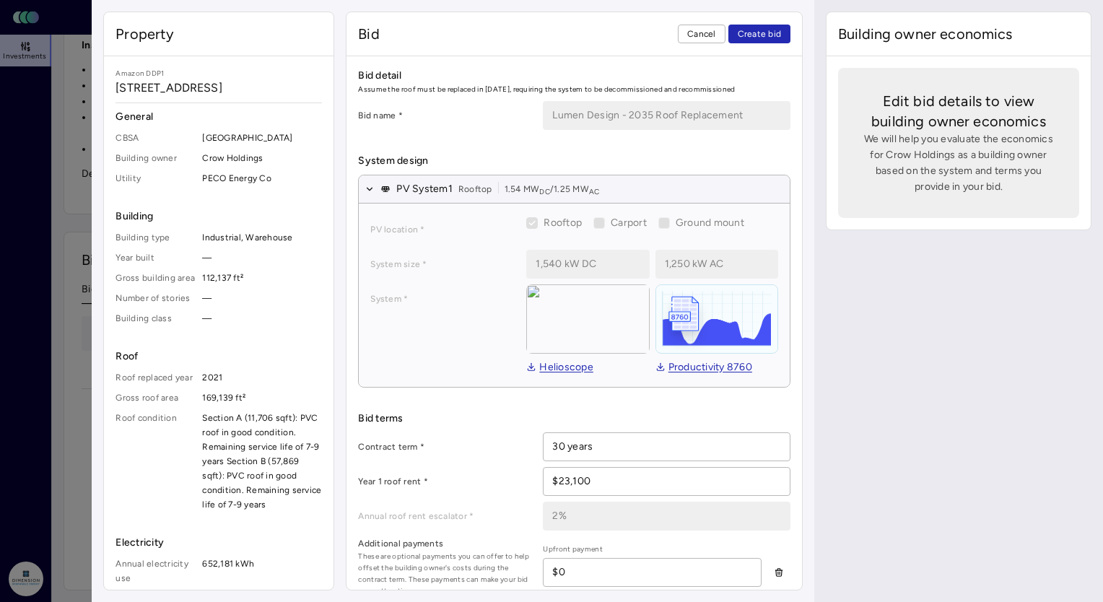
click at [751, 37] on span "Create bid" at bounding box center [760, 34] width 44 height 14
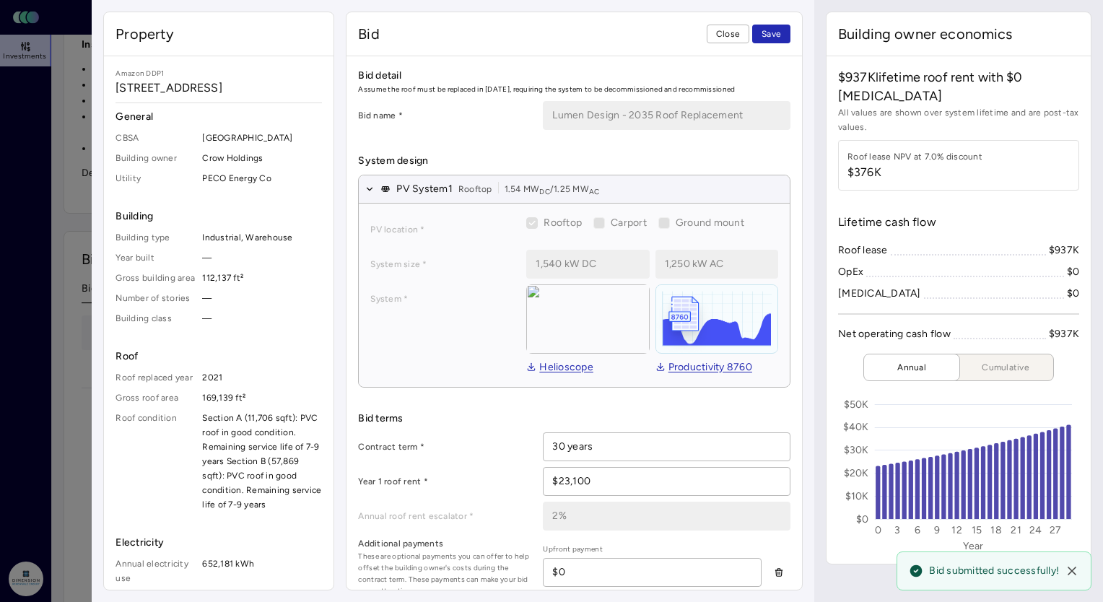
click at [778, 30] on span "Save" at bounding box center [771, 34] width 19 height 14
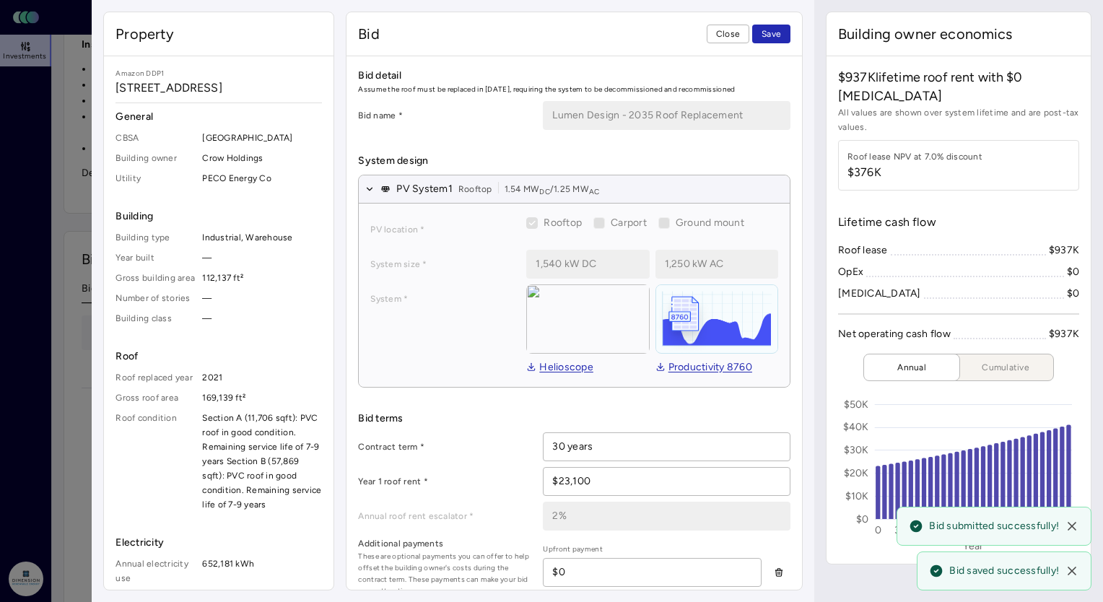
drag, startPoint x: 741, startPoint y: 34, endPoint x: 724, endPoint y: 47, distance: 21.1
click at [741, 34] on button "Close" at bounding box center [728, 34] width 43 height 19
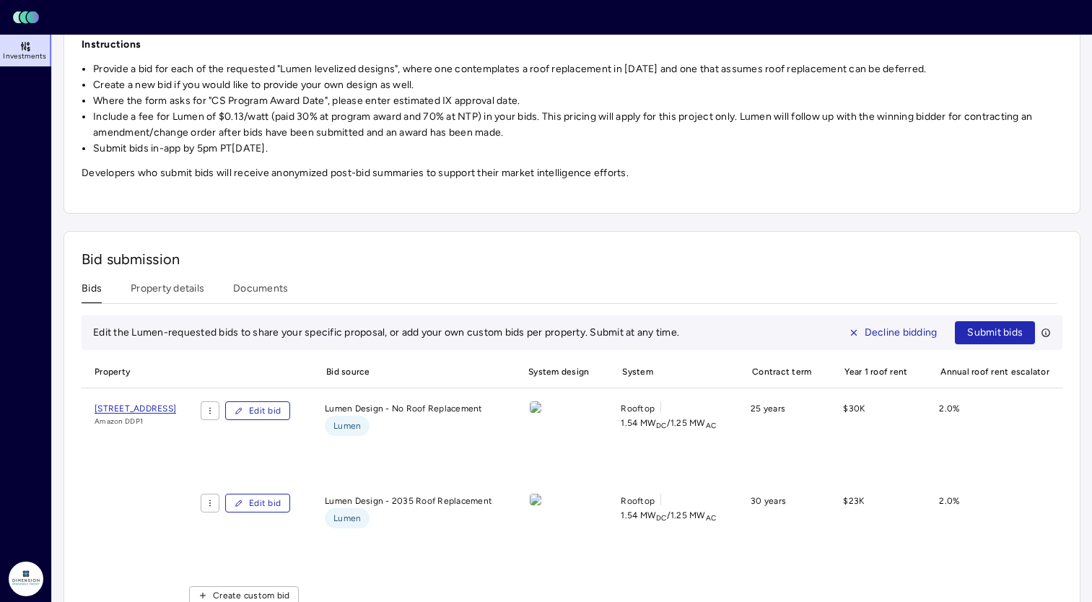
click at [666, 133] on li "Include a fee for Lumen of $0.13/watt (paid 30% at program award and 70% at NTP…" at bounding box center [578, 125] width 970 height 32
